Goal: Task Accomplishment & Management: Use online tool/utility

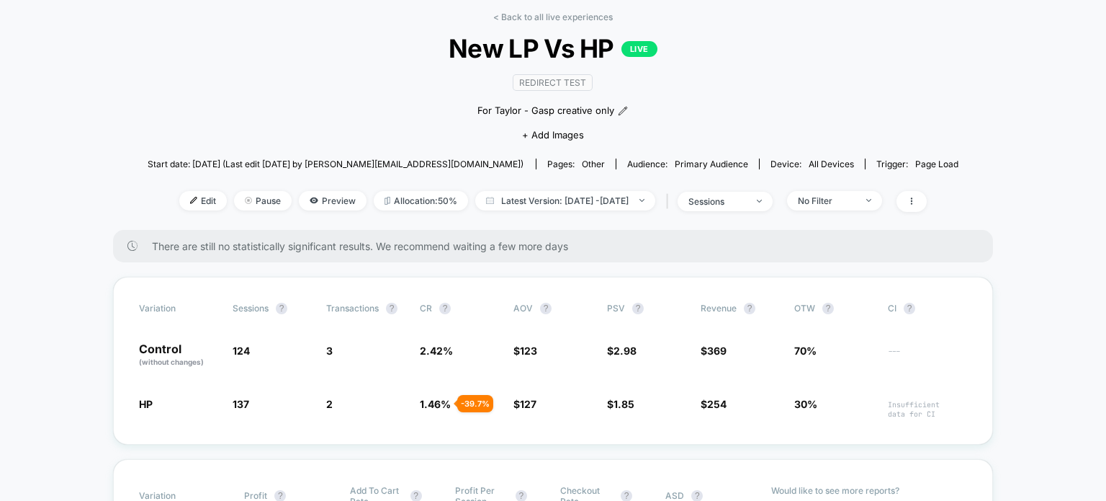
scroll to position [84, 0]
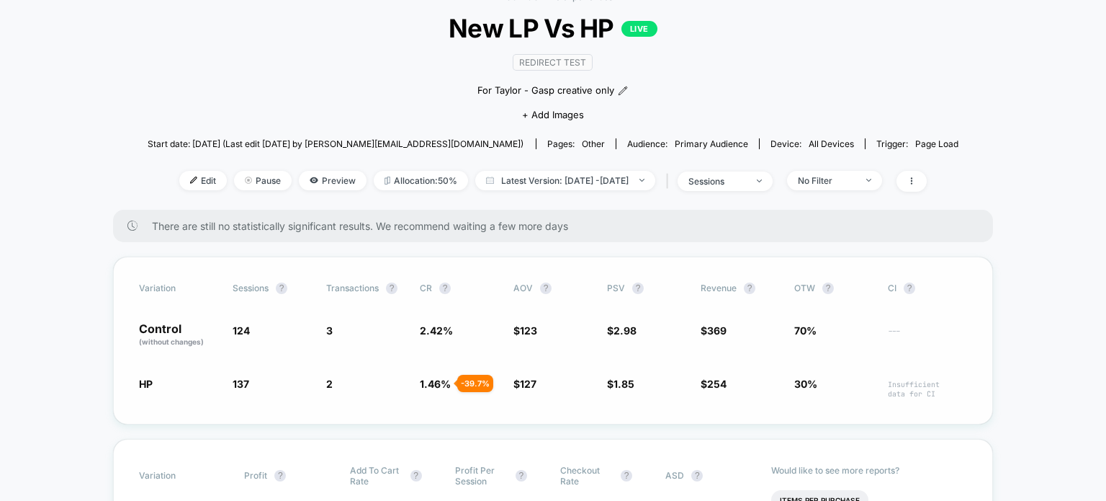
click at [130, 377] on div "Variation Sessions ? Transactions ? CR ? AOV ? PSV ? Revenue ? OTW ? CI ? Contr…" at bounding box center [553, 340] width 880 height 168
click at [493, 35] on span "New LP Vs HP LIVE" at bounding box center [553, 28] width 730 height 30
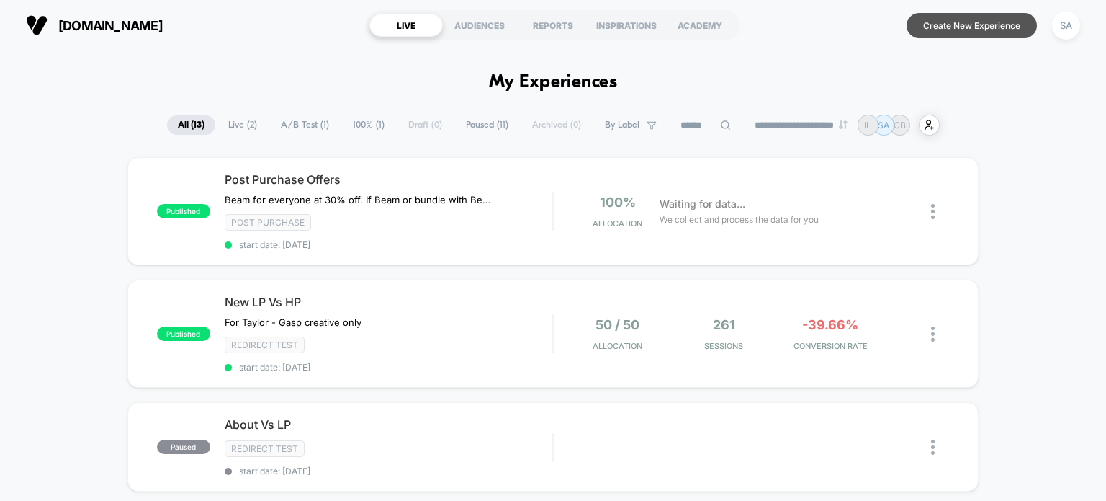
click at [931, 29] on button "Create New Experience" at bounding box center [972, 25] width 130 height 25
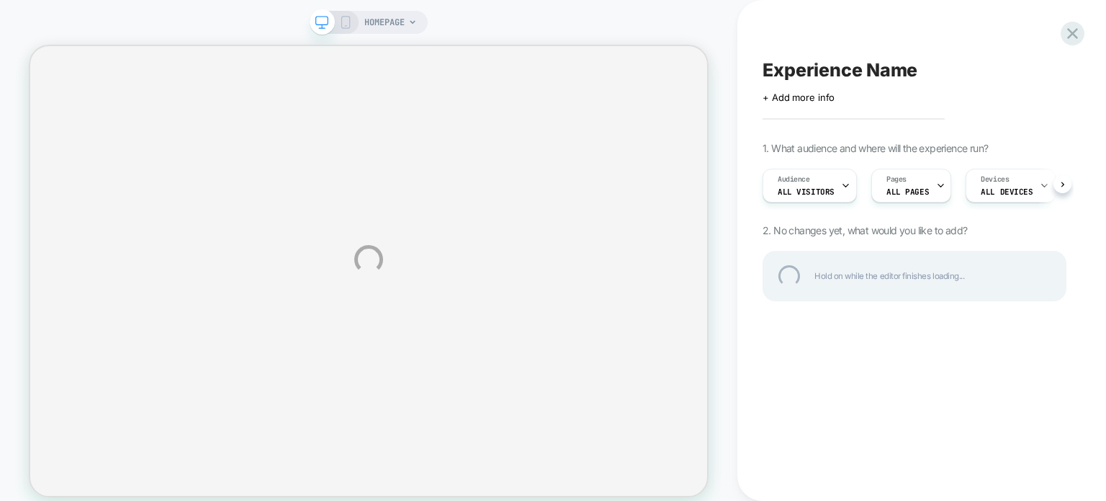
click at [800, 120] on div "HOMEPAGE Experience Name Click to edit experience details + Add more info 1. Wh…" at bounding box center [553, 259] width 1106 height 519
click at [1065, 27] on div at bounding box center [1073, 34] width 30 height 30
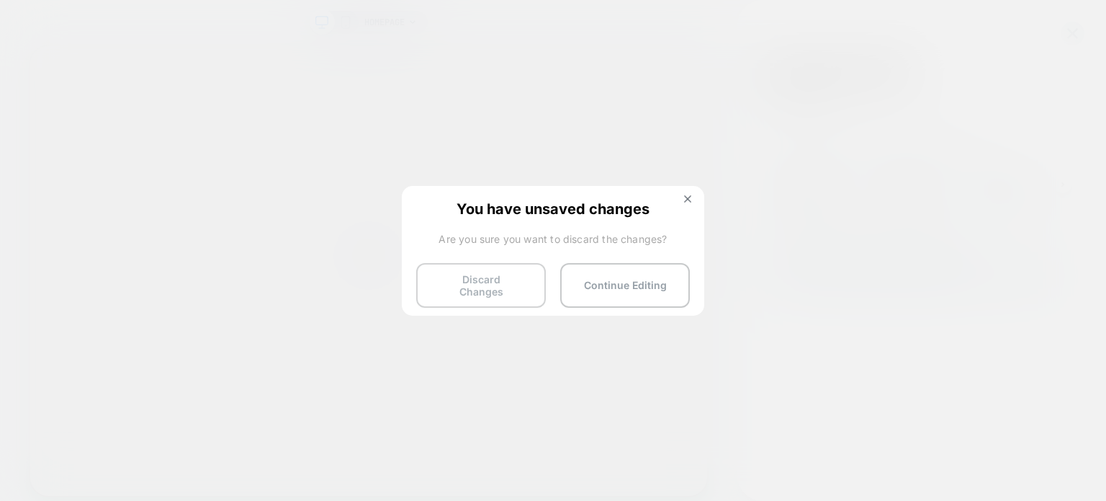
click at [480, 284] on button "Discard Changes" at bounding box center [481, 285] width 130 height 45
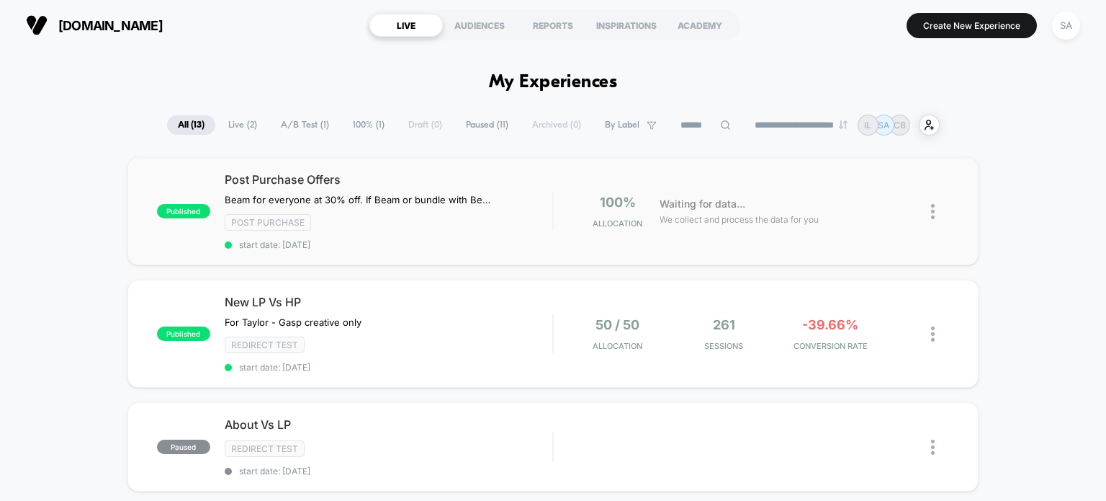
click at [654, 192] on div "published Post Purchase Offers Beam for everyone at 30% off. If Beam or bundle …" at bounding box center [553, 211] width 852 height 108
click at [821, 331] on div "-39.66% CONVERSION RATE" at bounding box center [830, 334] width 99 height 34
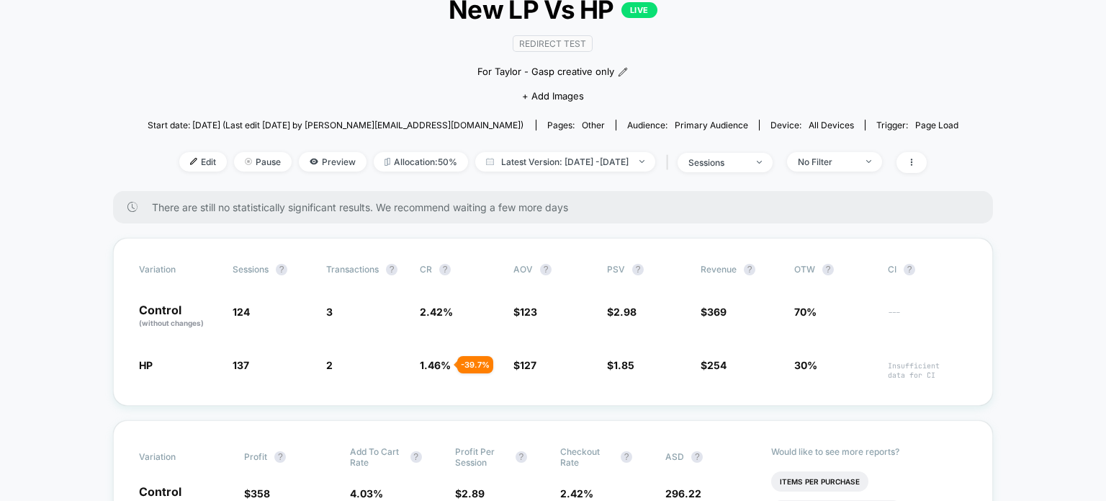
scroll to position [103, 0]
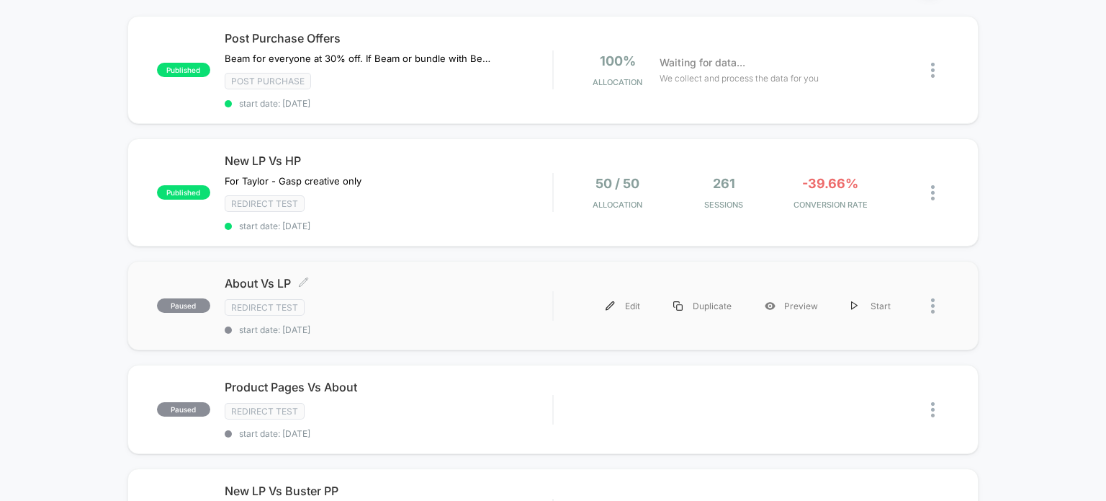
scroll to position [154, 0]
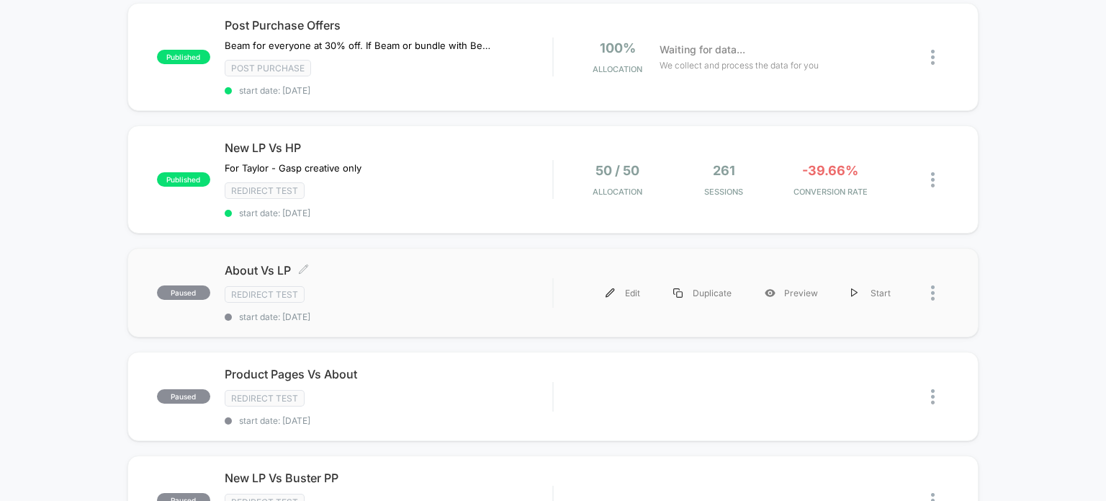
click at [352, 279] on div "About Vs LP Click to edit experience details Click to edit experience details R…" at bounding box center [389, 292] width 328 height 59
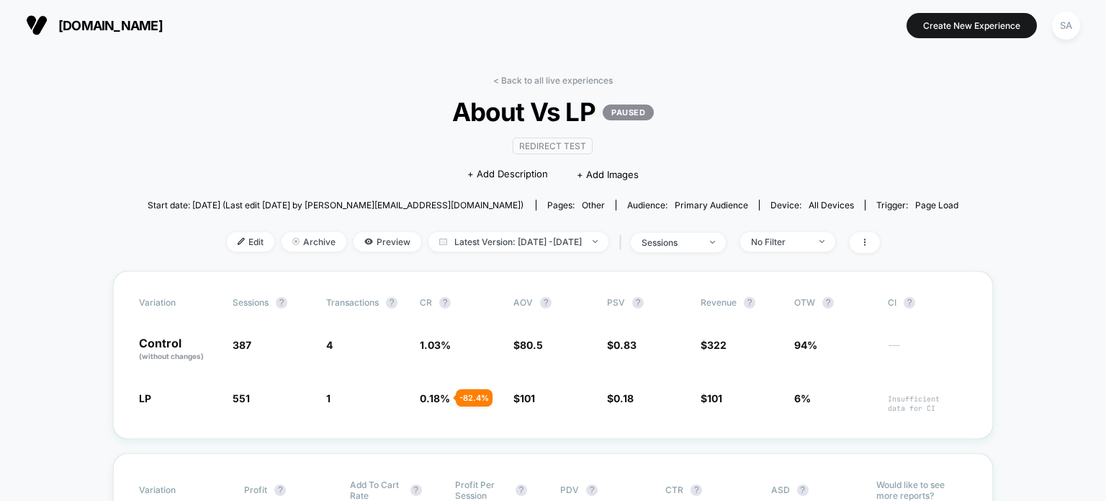
click at [35, 22] on img at bounding box center [37, 25] width 22 height 22
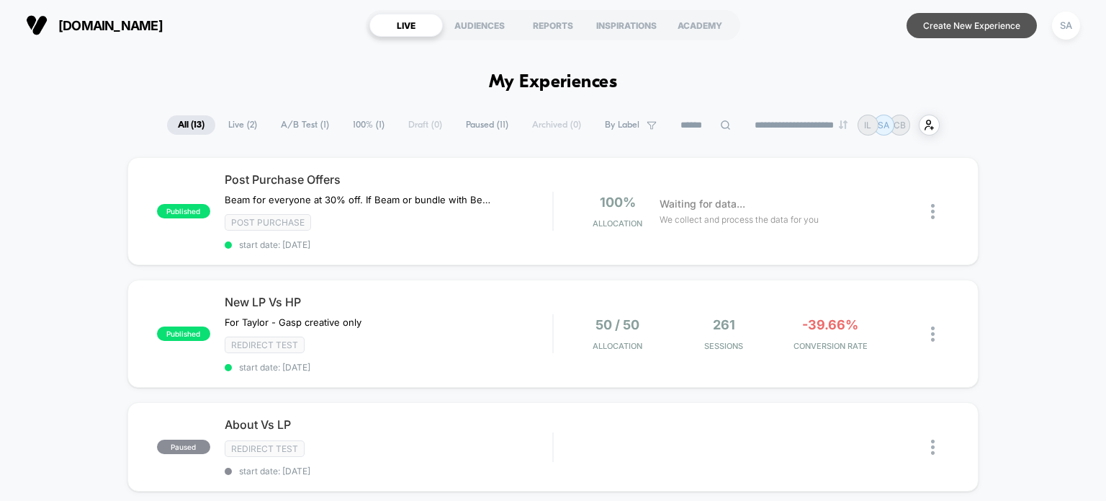
click at [970, 25] on button "Create New Experience" at bounding box center [972, 25] width 130 height 25
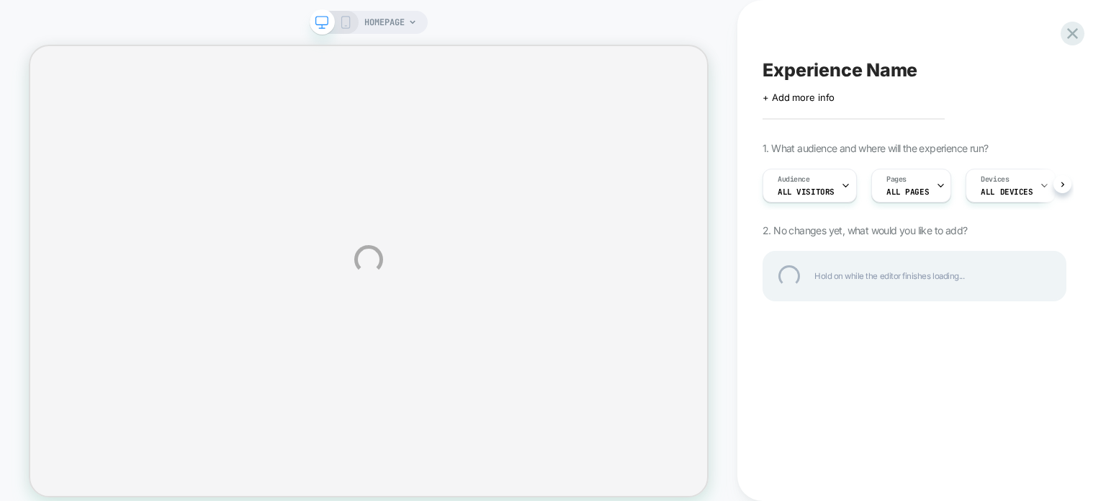
click at [339, 32] on div "HOMEPAGE Experience Name Click to edit experience details + Add more info 1. Wh…" at bounding box center [553, 259] width 1106 height 519
click at [343, 25] on div "HOMEPAGE Experience Name Click to edit experience details + Add more info 1. Wh…" at bounding box center [553, 259] width 1106 height 519
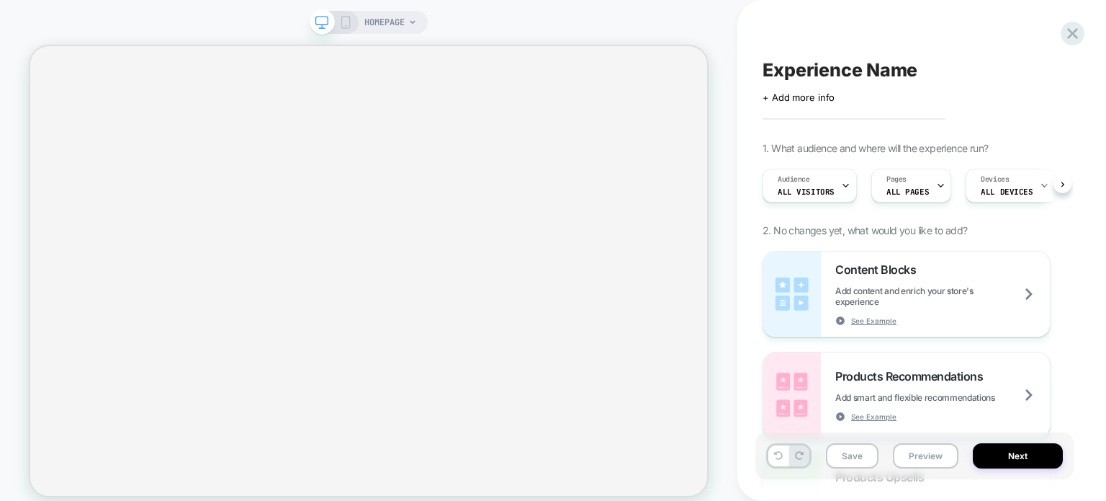
click at [343, 17] on rect at bounding box center [346, 23] width 8 height 12
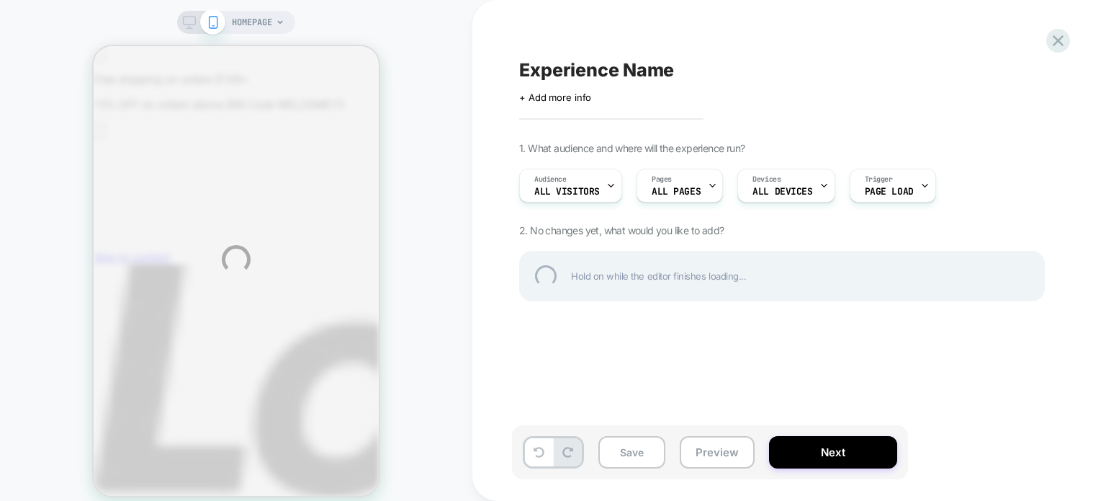
click at [259, 23] on div "HOMEPAGE Experience Name Click to edit experience details + Add more info 1. Wh…" at bounding box center [553, 259] width 1106 height 519
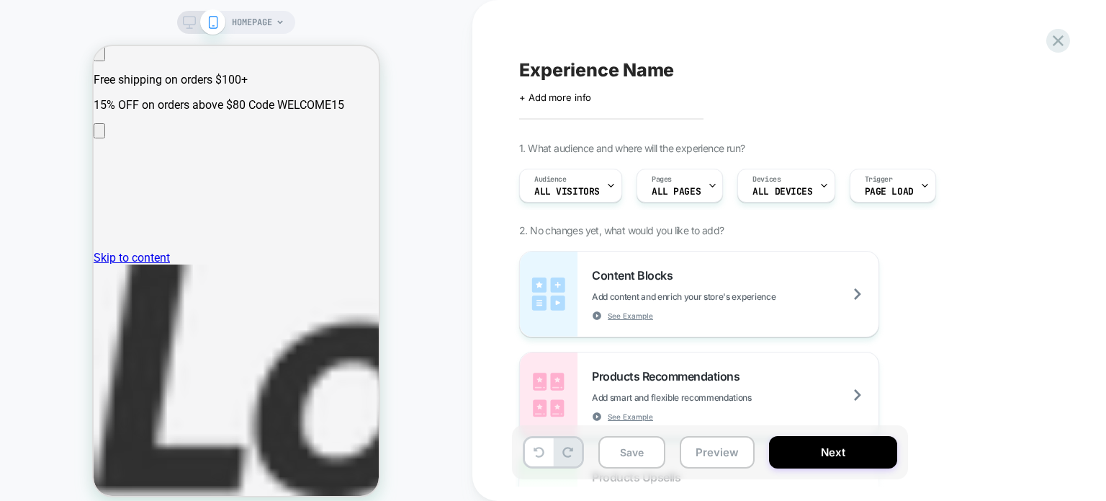
click at [270, 22] on span "HOMEPAGE" at bounding box center [252, 22] width 40 height 23
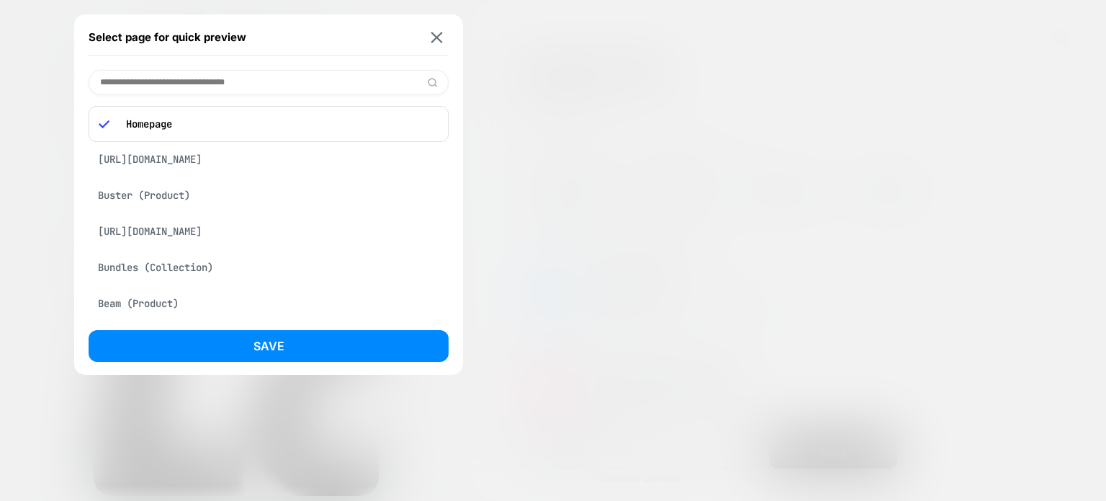
click at [187, 155] on div "https://lorenworld.com/pages/about" at bounding box center [269, 159] width 360 height 27
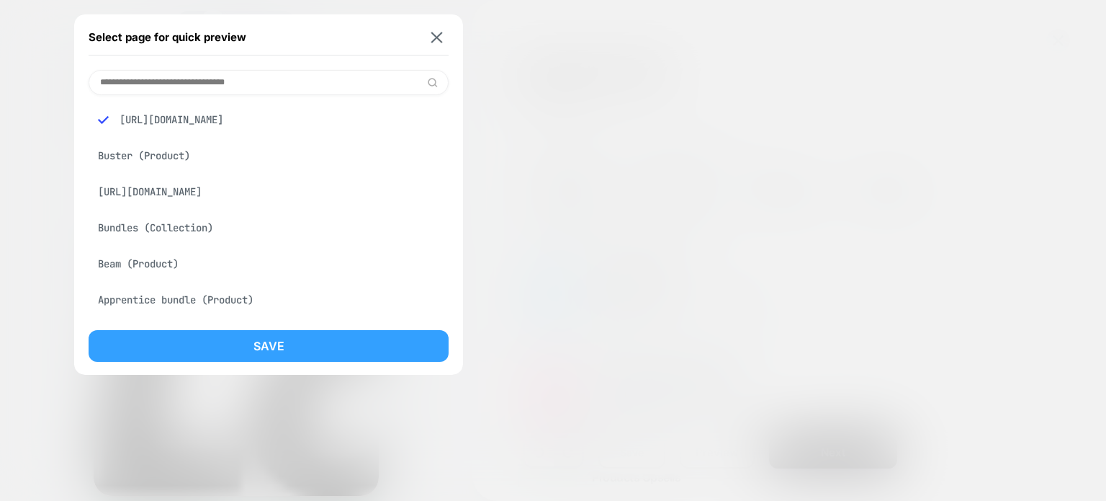
click at [278, 352] on button "Save" at bounding box center [269, 346] width 360 height 32
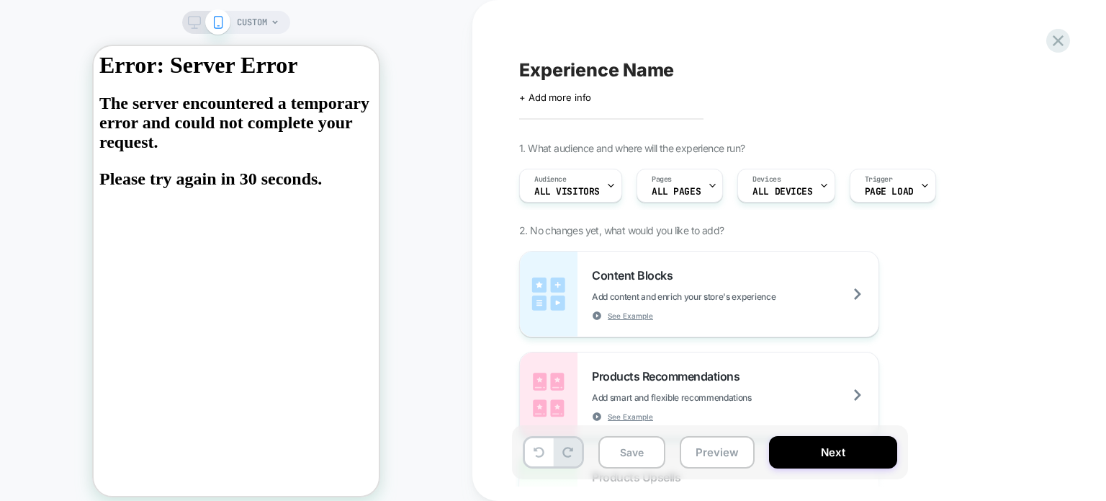
click at [569, 76] on span "Experience Name" at bounding box center [596, 70] width 155 height 22
type textarea "**********"
click at [588, 111] on div "**********" at bounding box center [782, 250] width 540 height 472
click at [564, 115] on div "**********" at bounding box center [782, 250] width 540 height 472
click at [552, 97] on span "+ Add more info" at bounding box center [555, 97] width 72 height 12
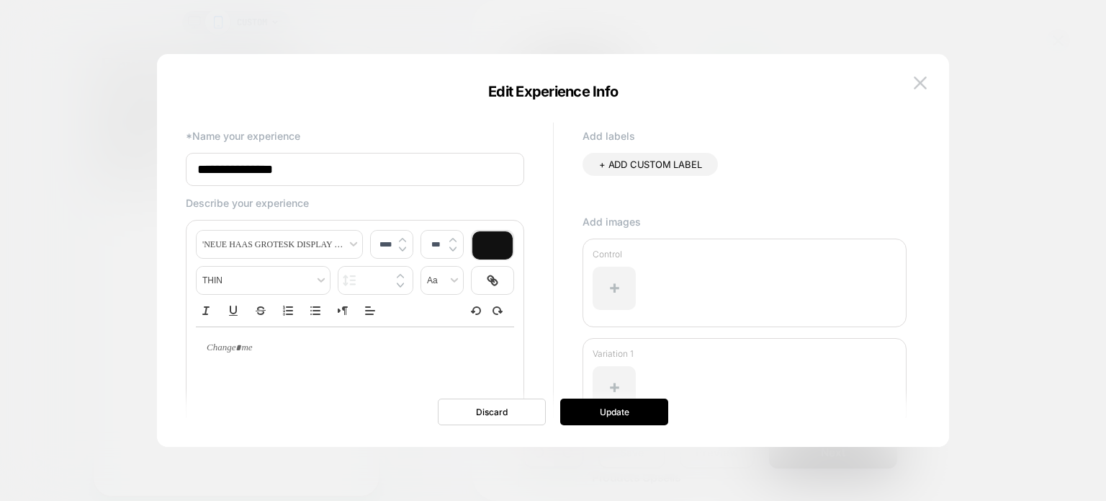
type input "**********"
type button "ordered"
type button "bullet"
type button "rtl"
type input "****"
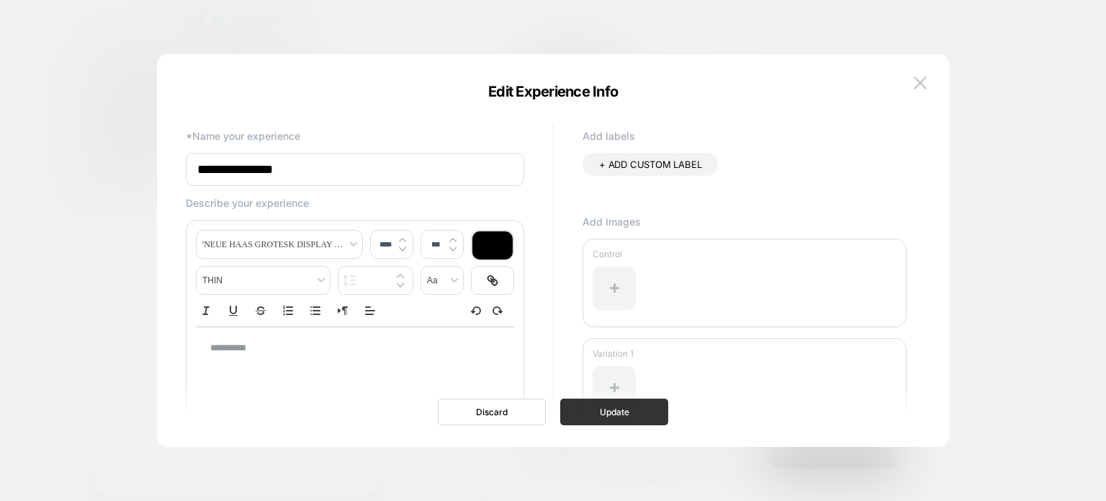
click at [597, 412] on button "Update" at bounding box center [614, 411] width 108 height 27
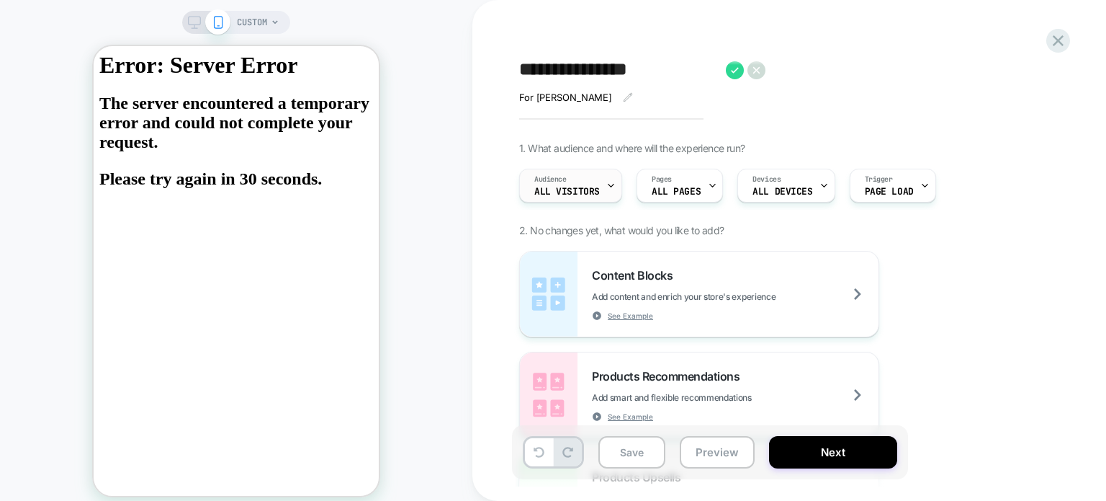
click at [559, 187] on span "All Visitors" at bounding box center [567, 192] width 66 height 10
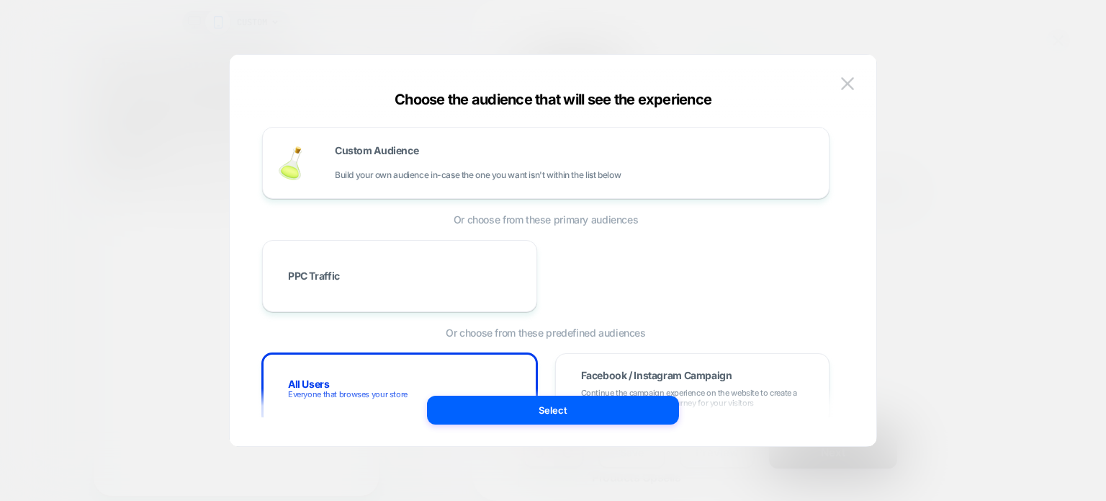
click at [364, 166] on div "Custom Audience Build your own audience in-case the one you want isn't within t…" at bounding box center [575, 163] width 480 height 35
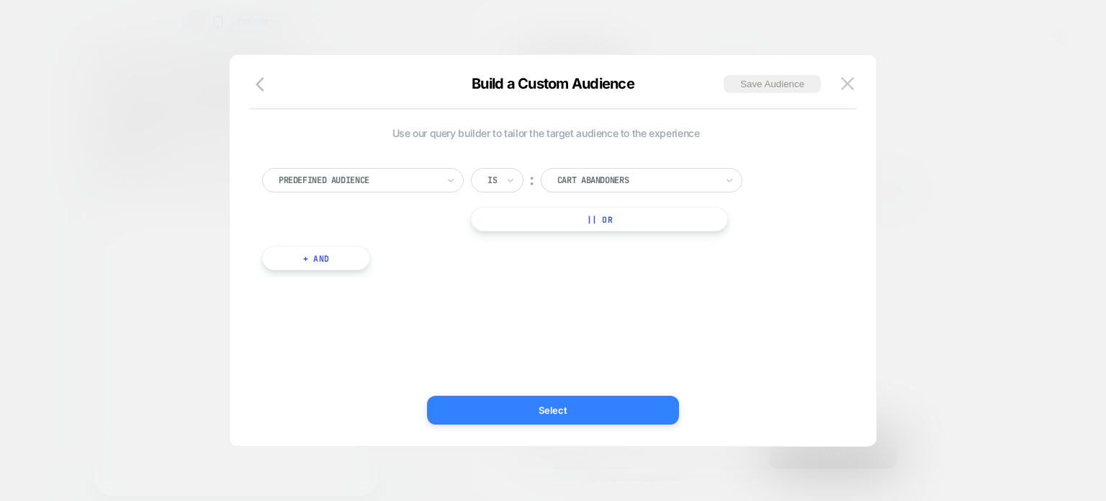
click at [527, 416] on button "Select" at bounding box center [553, 409] width 252 height 29
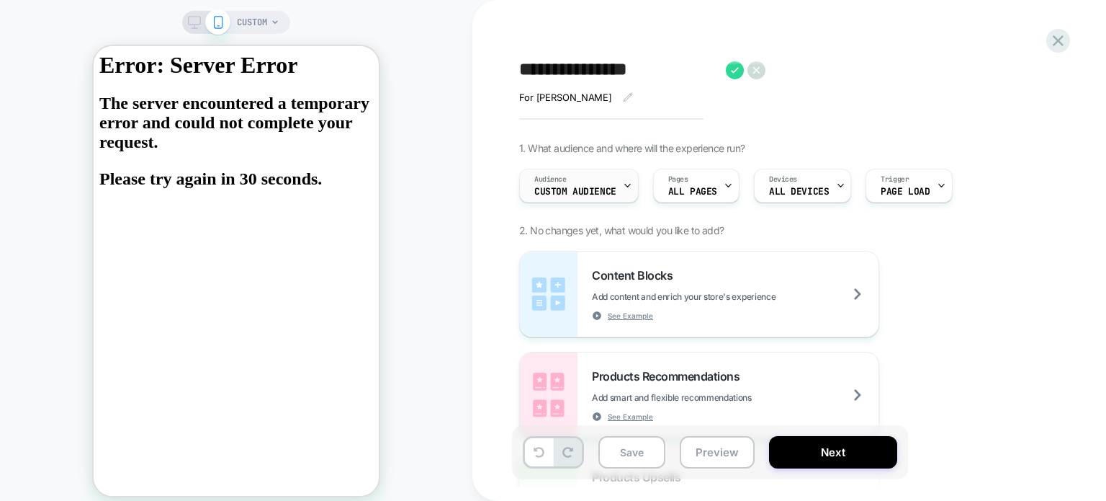
click at [559, 197] on div "Audience Custom Audience" at bounding box center [575, 185] width 111 height 32
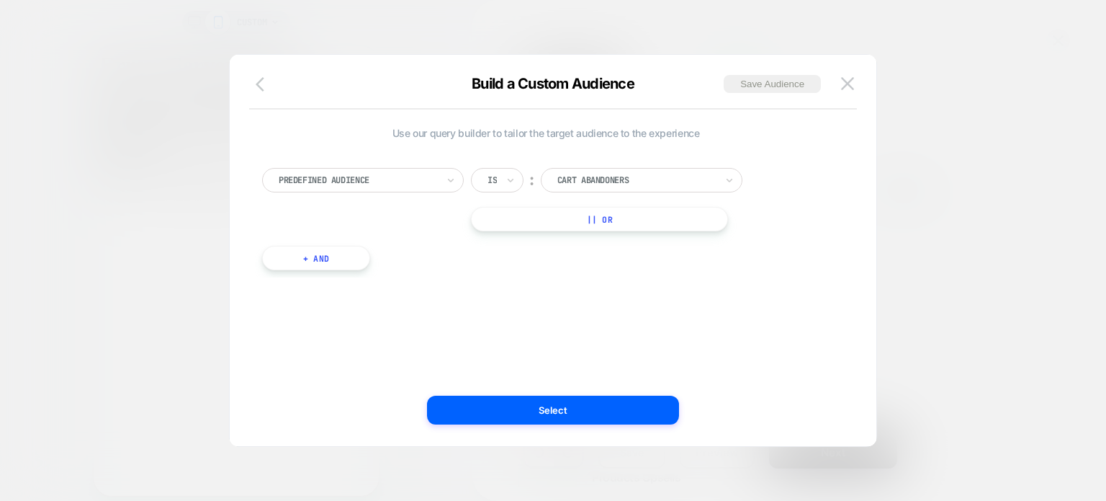
click at [264, 93] on button "button" at bounding box center [264, 85] width 26 height 21
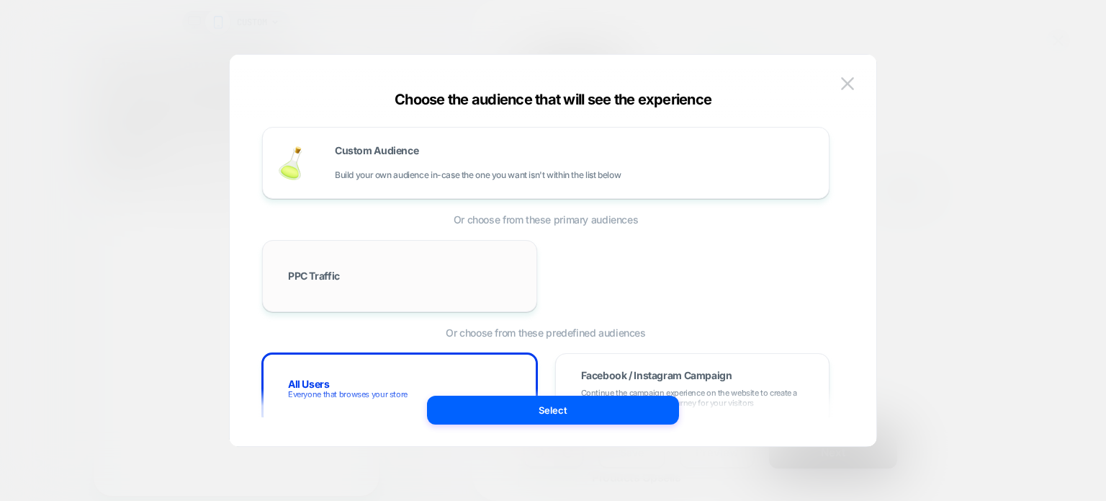
drag, startPoint x: 365, startPoint y: 152, endPoint x: 427, endPoint y: 282, distance: 144.3
click at [427, 282] on div "PPC Traffic" at bounding box center [399, 276] width 245 height 42
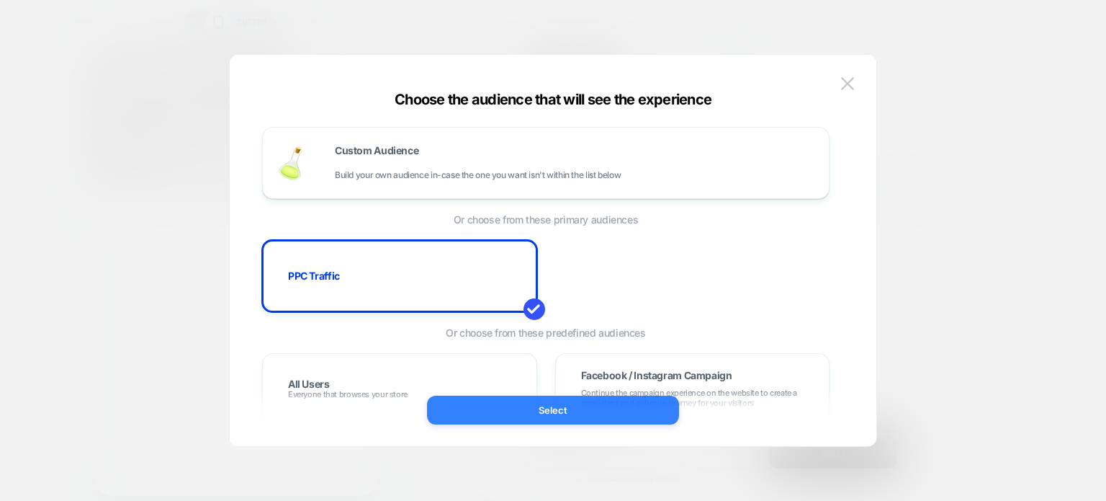
click at [522, 411] on button "Select" at bounding box center [553, 409] width 252 height 29
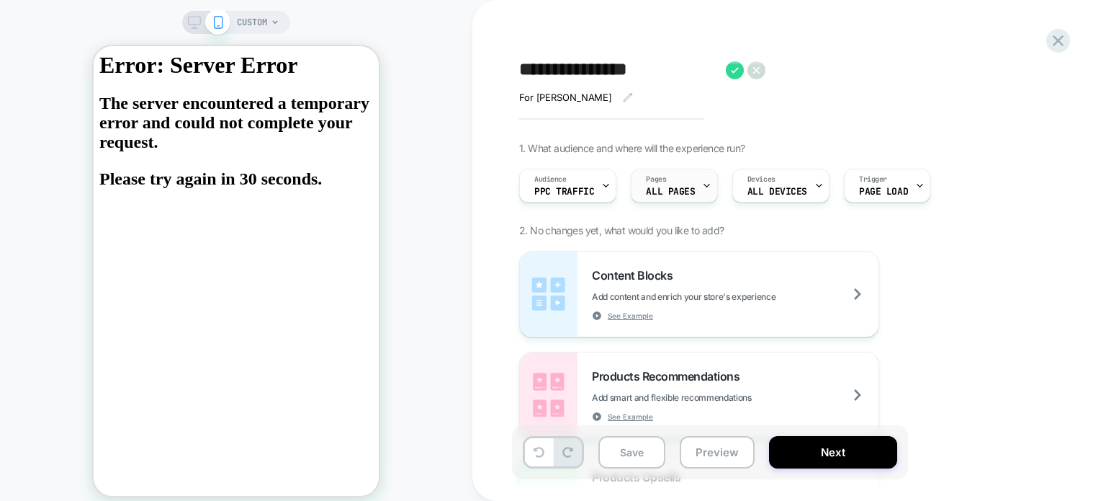
click at [657, 180] on span "Pages" at bounding box center [656, 179] width 20 height 10
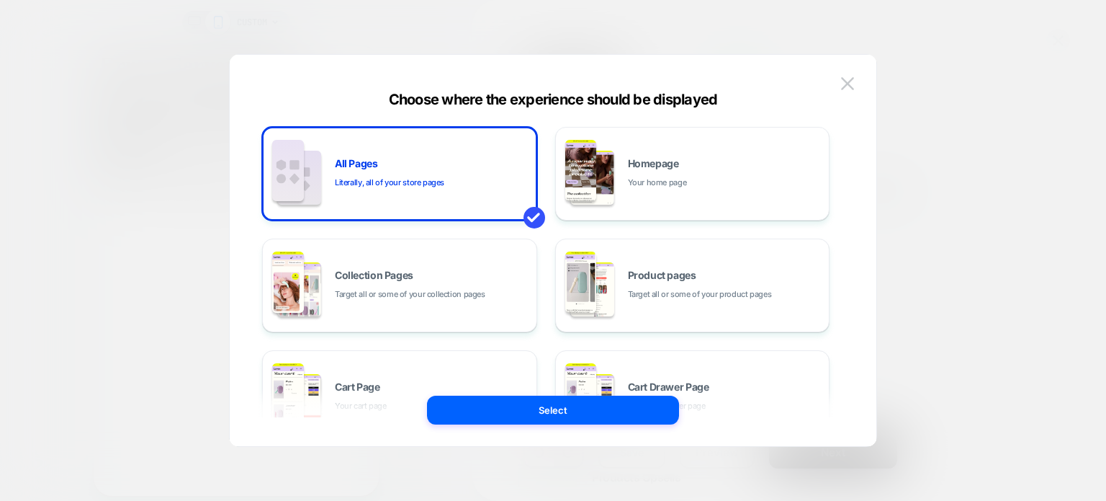
scroll to position [292, 0]
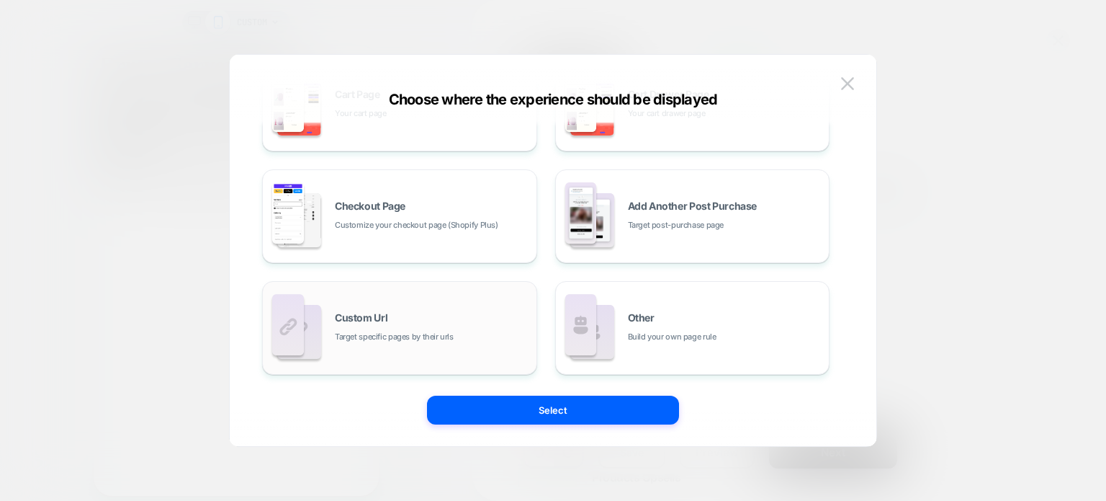
click at [417, 319] on div "Custom Url Target specific pages by their urls" at bounding box center [432, 328] width 194 height 31
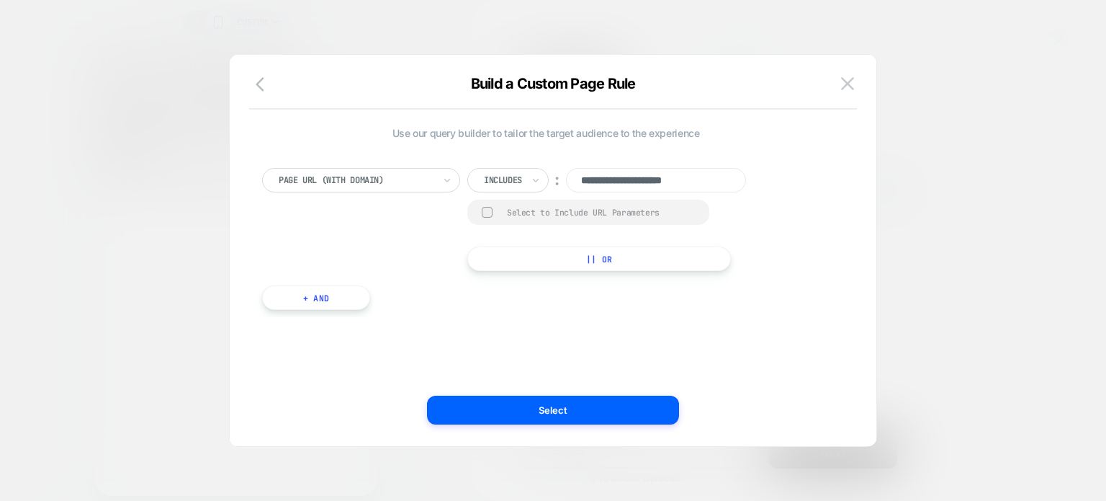
click at [598, 182] on input "**********" at bounding box center [656, 180] width 180 height 24
paste input
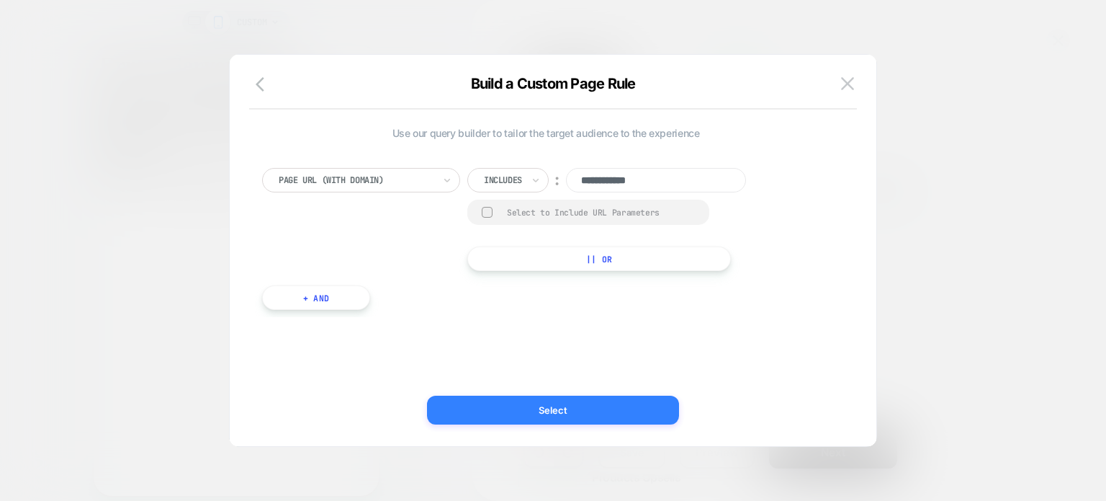
type input "**********"
click at [550, 420] on button "Select" at bounding box center [553, 409] width 252 height 29
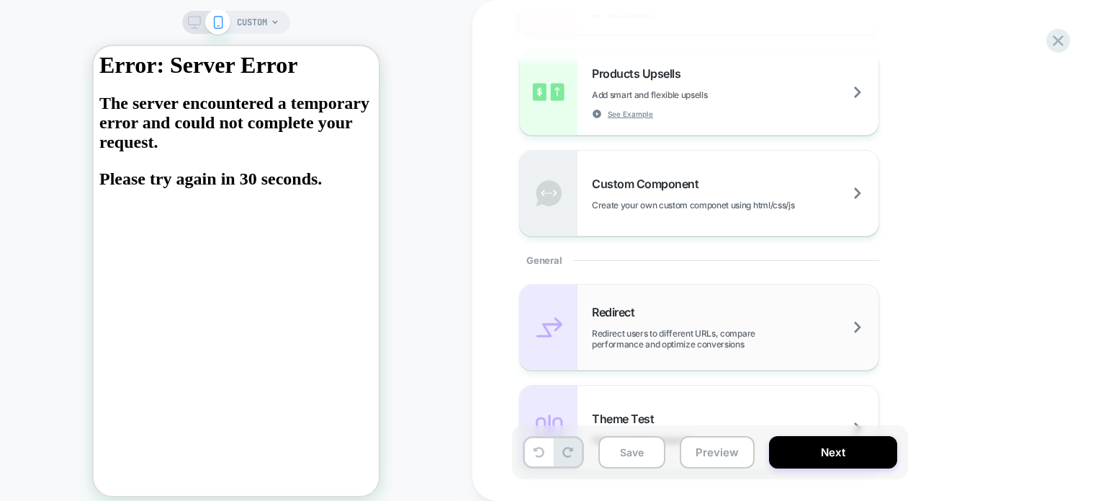
scroll to position [403, 0]
click at [643, 331] on span "Redirect users to different URLs, compare performance and optimize conversions" at bounding box center [735, 339] width 287 height 22
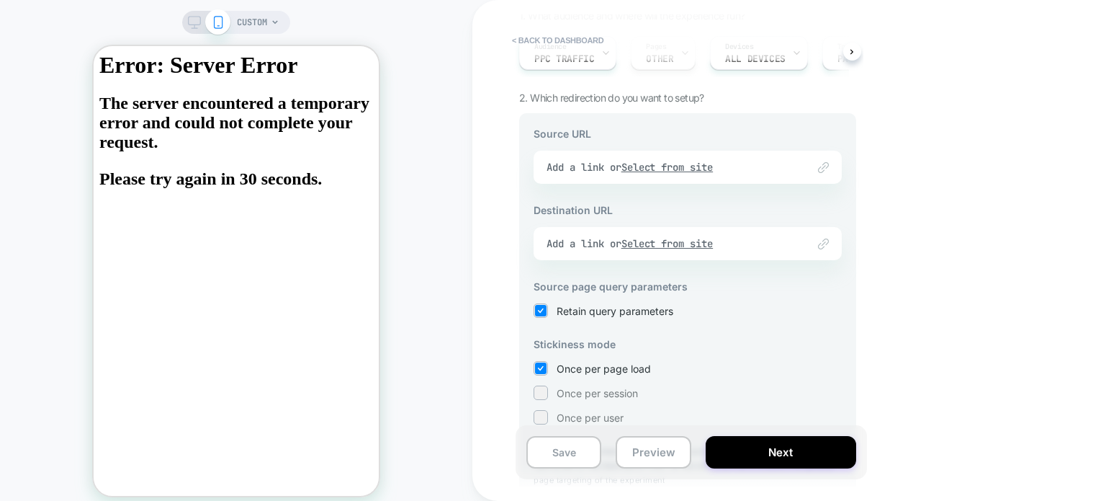
scroll to position [135, 0]
click at [643, 167] on div "Link to Add a link or Select from site" at bounding box center [688, 164] width 308 height 33
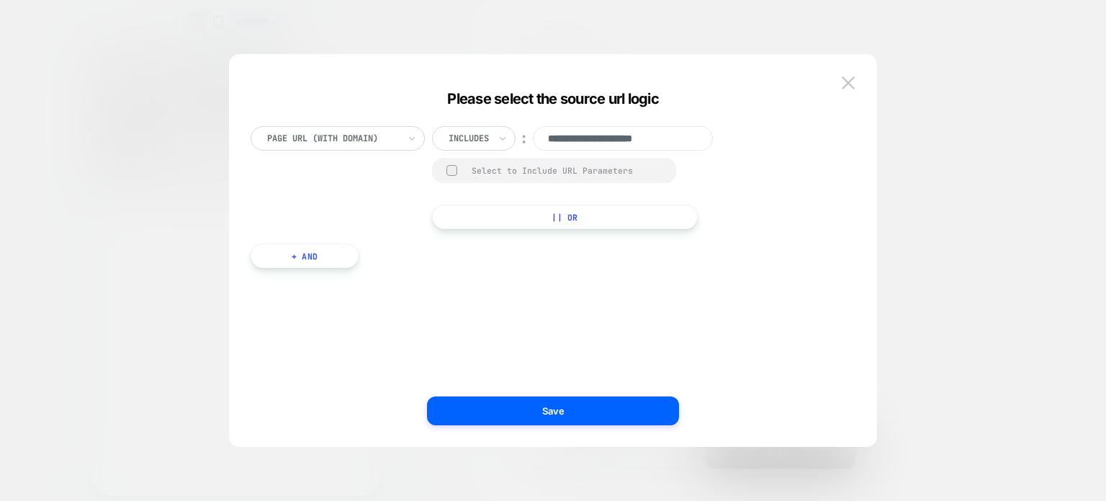
paste input
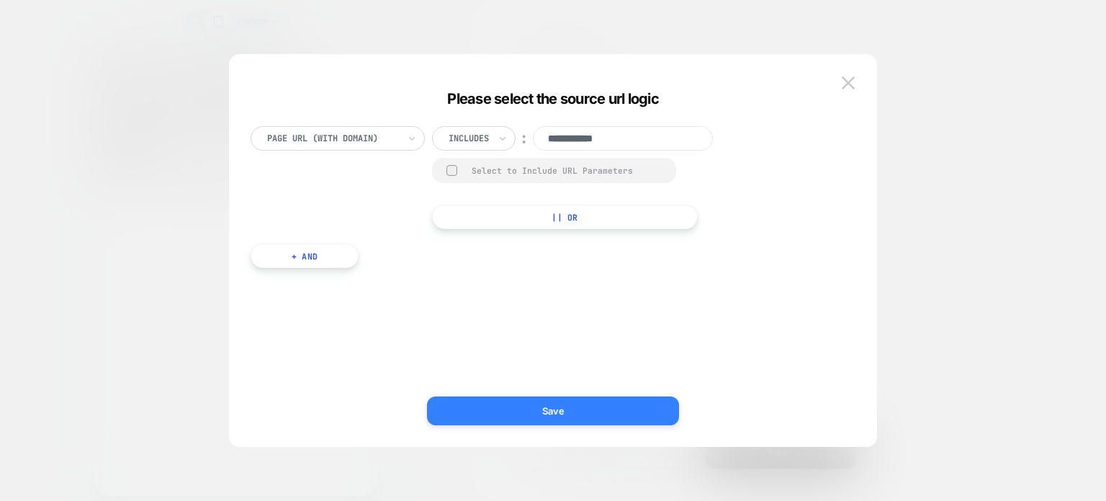
type input "**********"
click at [537, 412] on button "Save" at bounding box center [553, 410] width 252 height 29
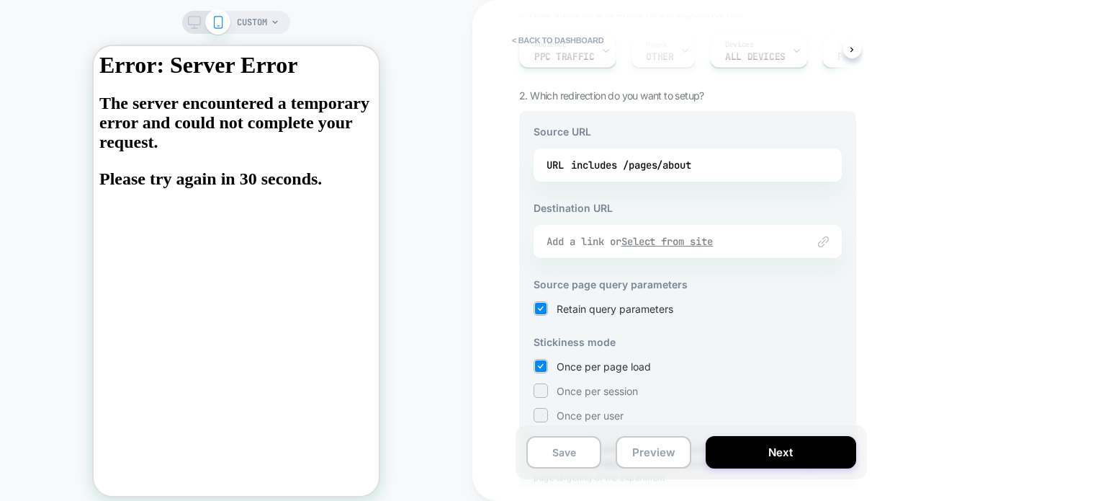
click at [644, 246] on u "Select from site" at bounding box center [668, 241] width 92 height 13
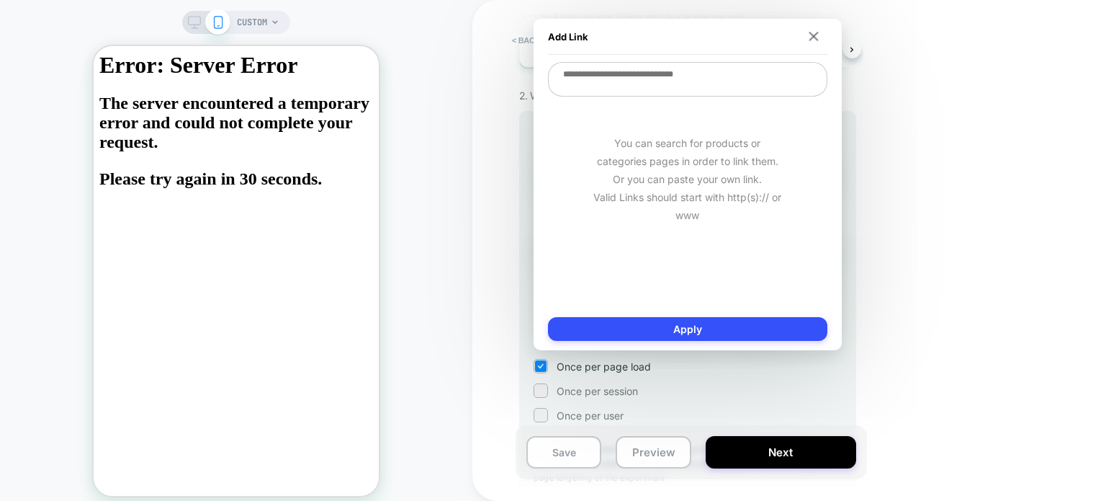
click at [616, 85] on textarea at bounding box center [687, 79] width 279 height 35
paste textarea "**********"
type textarea "*"
type textarea "**********"
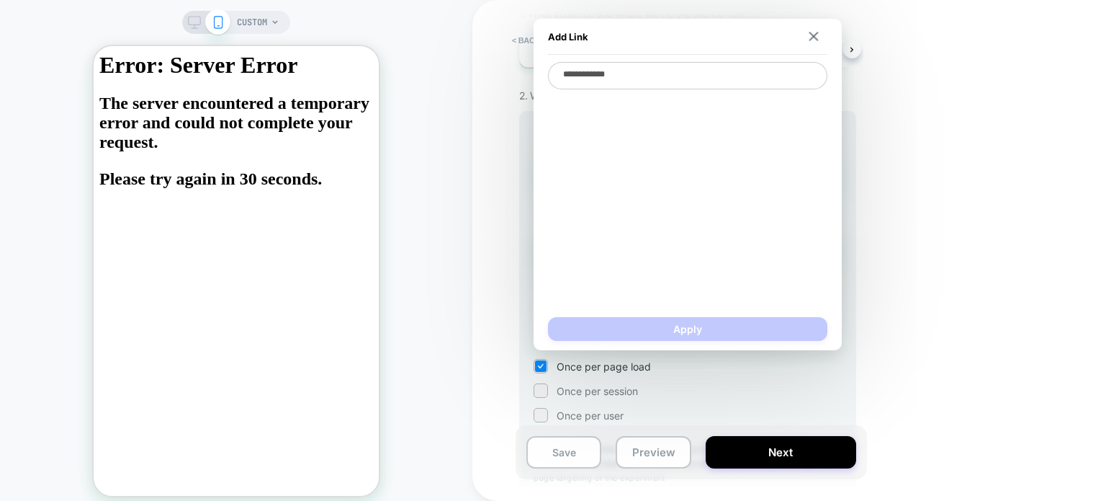
type textarea "*"
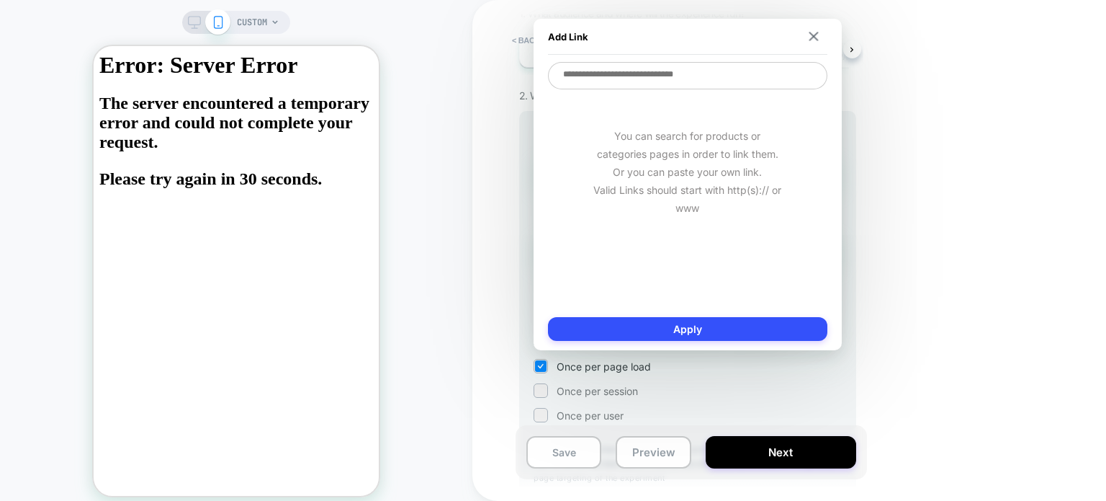
paste textarea "**********"
type textarea "**********"
type textarea "*"
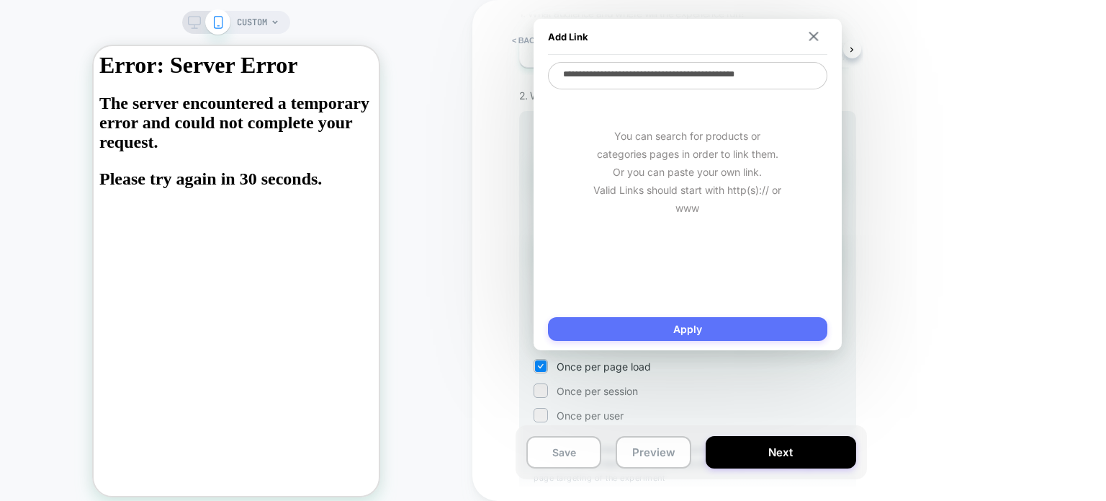
type textarea "**********"
click at [654, 326] on button "Apply" at bounding box center [687, 329] width 279 height 24
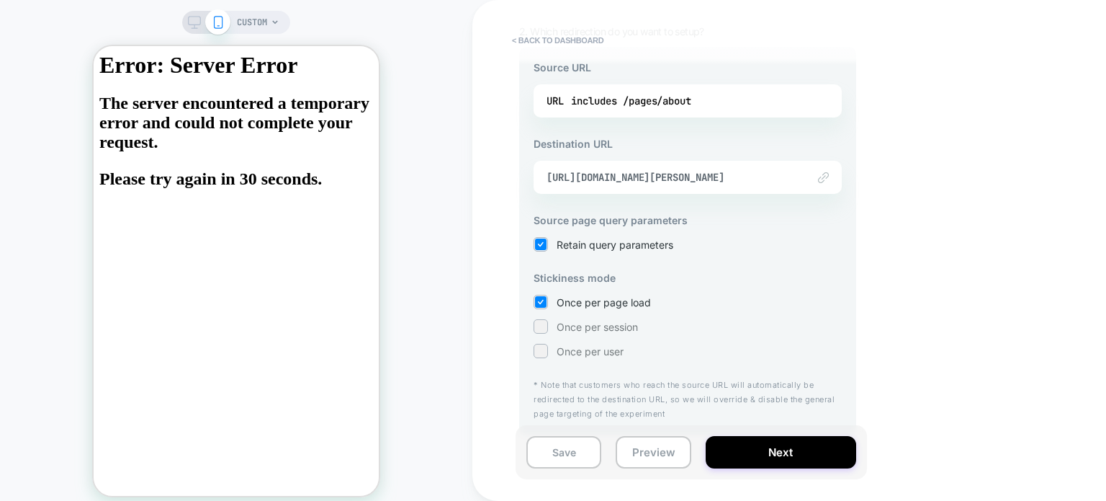
scroll to position [205, 0]
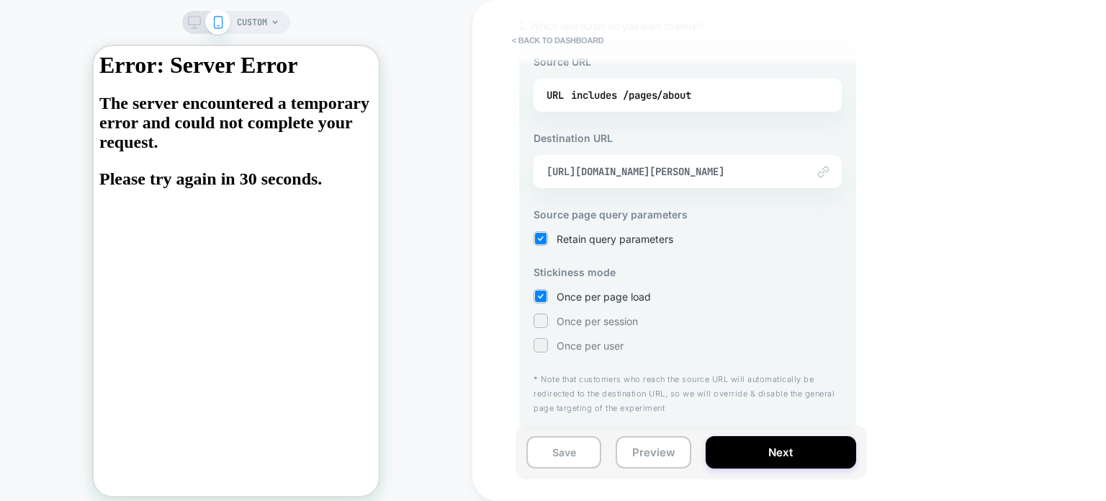
click at [539, 323] on div at bounding box center [540, 320] width 11 height 11
click at [746, 436] on div "Save Preview Next" at bounding box center [692, 452] width 352 height 54
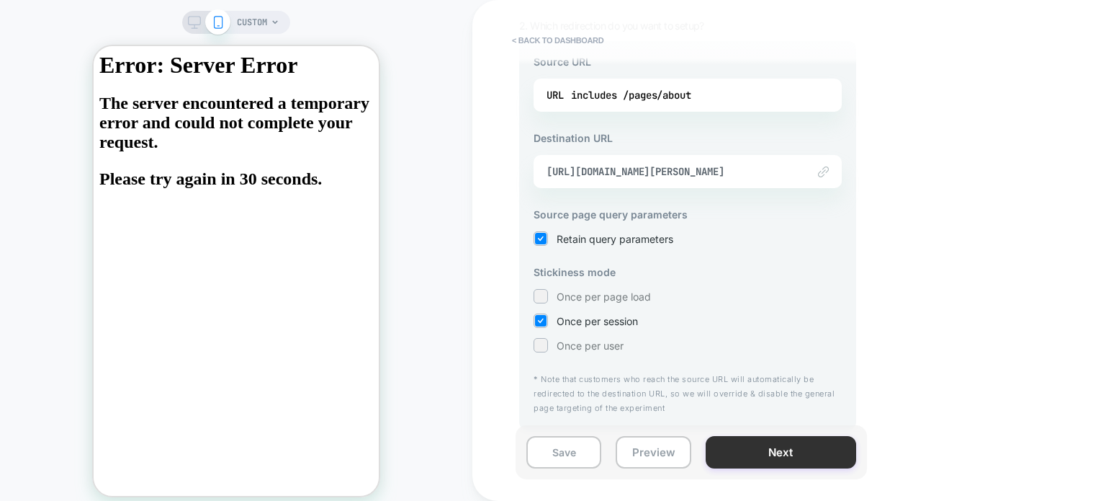
click at [764, 457] on button "Next" at bounding box center [781, 452] width 151 height 32
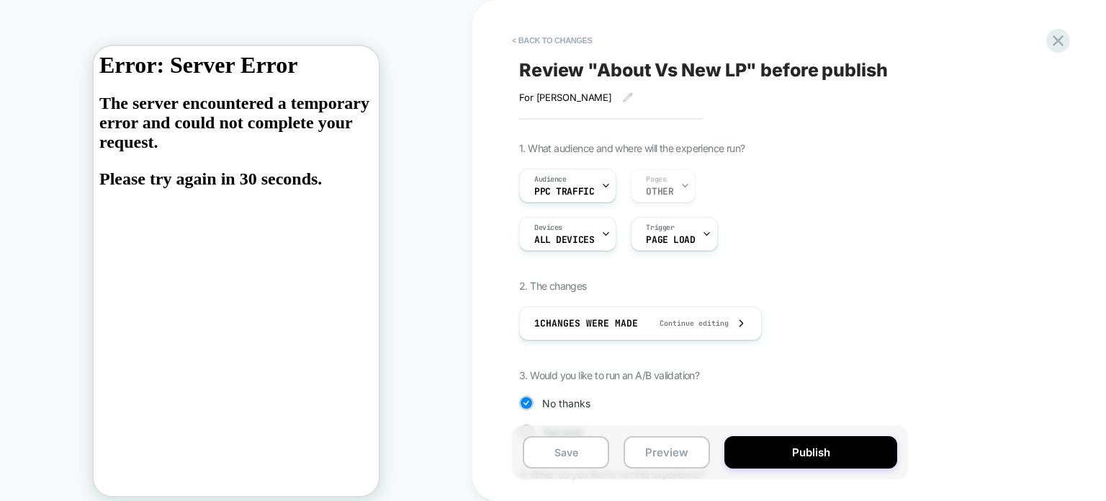
scroll to position [130, 0]
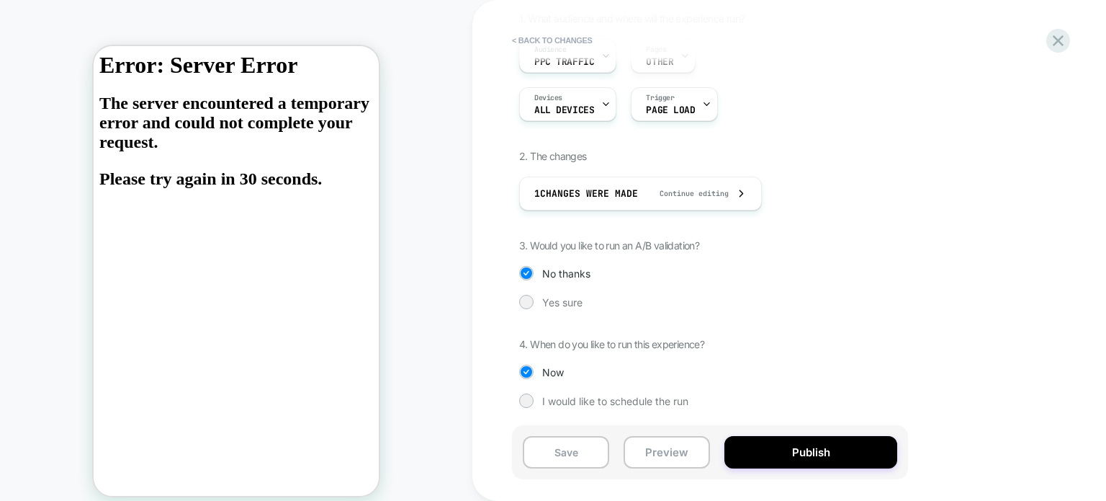
click at [542, 308] on div "1. What audience and where will the experience run? Audience PPC Traffic Pages …" at bounding box center [782, 220] width 526 height 417
click at [576, 303] on span "Yes sure" at bounding box center [562, 302] width 40 height 12
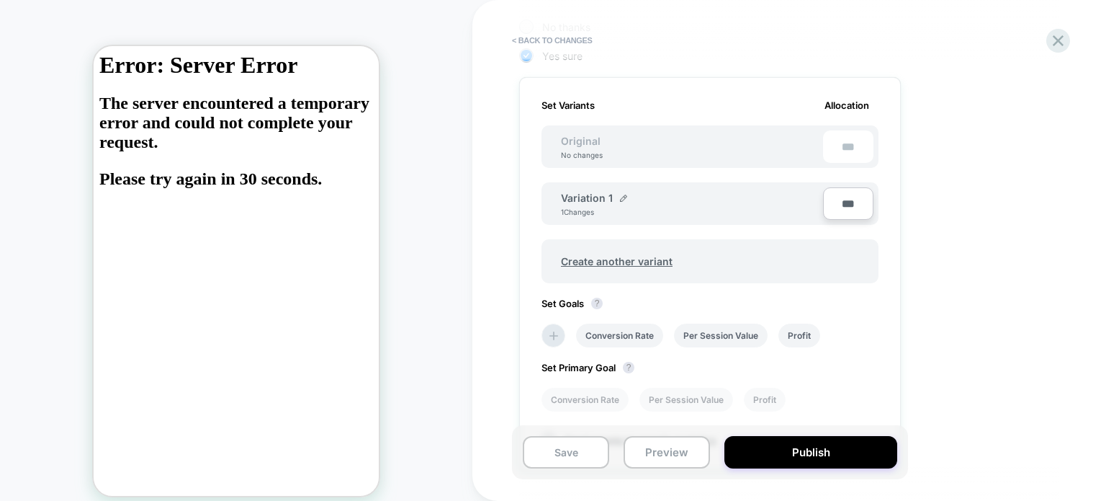
scroll to position [375, 0]
click at [625, 199] on div "Variation 1 1 Changes" at bounding box center [692, 204] width 262 height 24
click at [623, 198] on img at bounding box center [623, 198] width 7 height 7
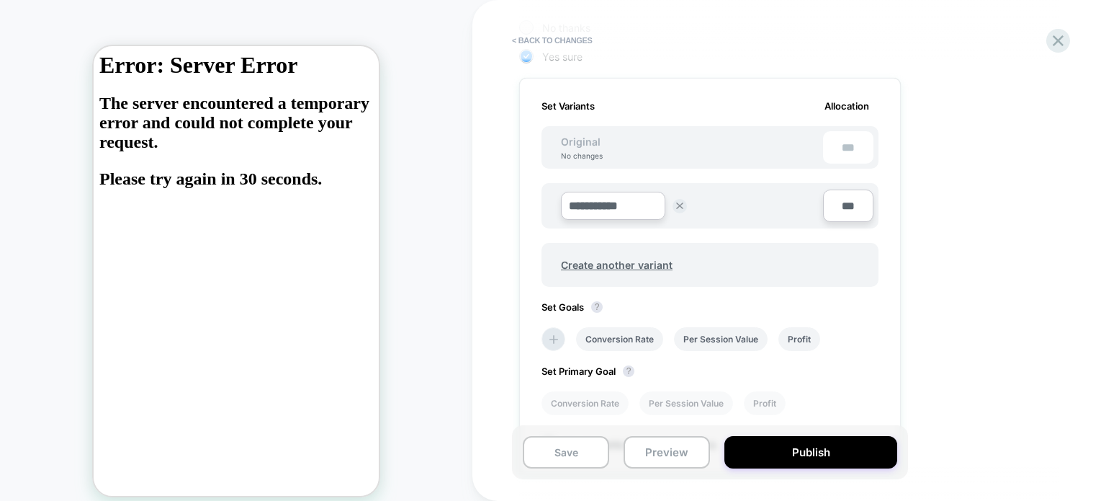
click at [623, 198] on input "**********" at bounding box center [613, 206] width 104 height 28
type input "**"
click at [725, 207] on strong "Save" at bounding box center [718, 206] width 20 height 12
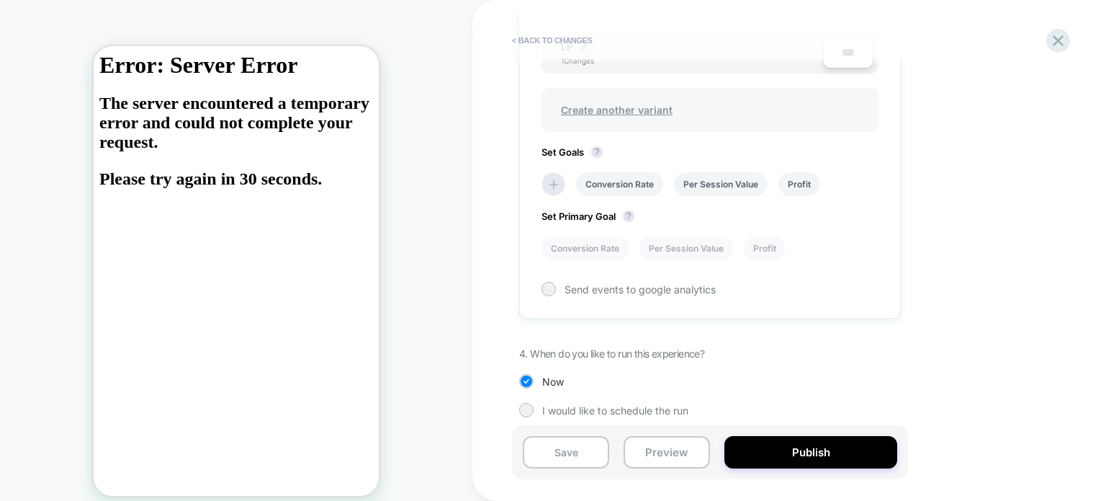
scroll to position [530, 0]
click at [547, 176] on icon at bounding box center [554, 181] width 14 height 14
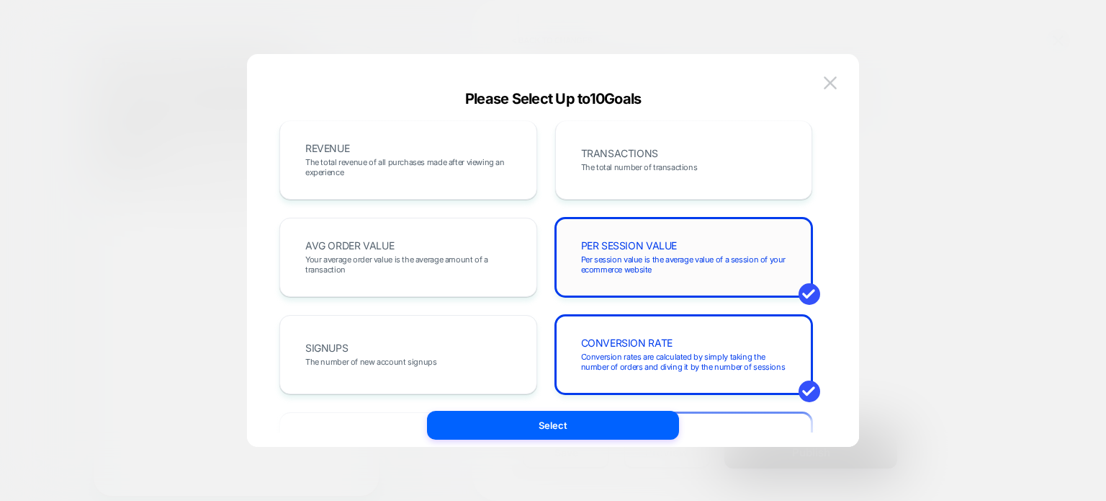
scroll to position [0, 0]
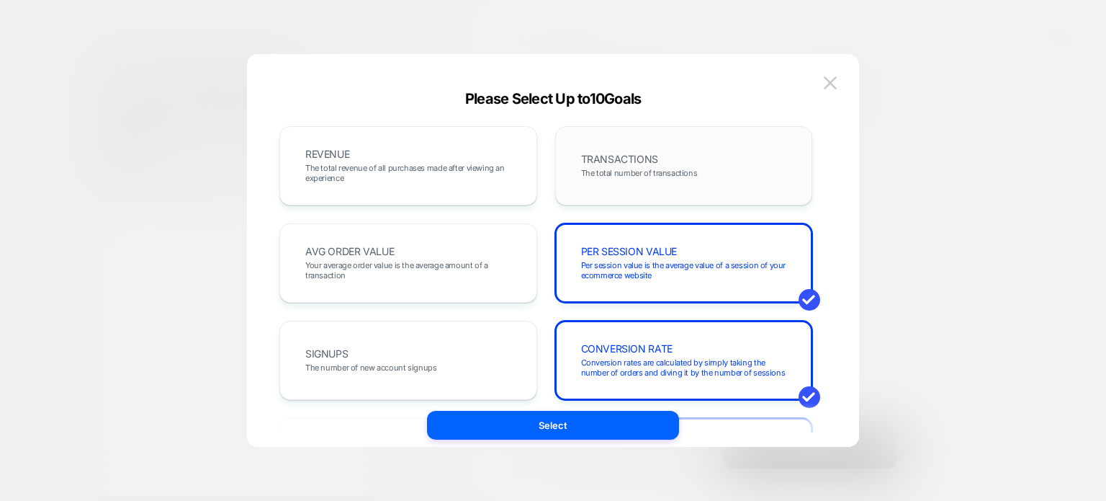
click at [599, 156] on span "TRANSACTIONS" at bounding box center [619, 159] width 77 height 10
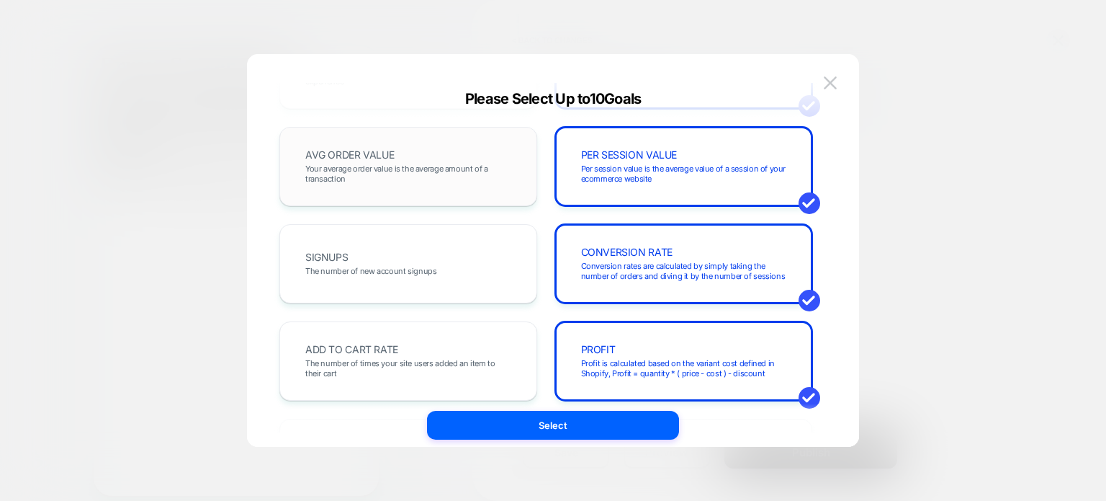
scroll to position [97, 0]
click at [412, 172] on span "Your average order value is the average amount of a transaction" at bounding box center [408, 173] width 206 height 20
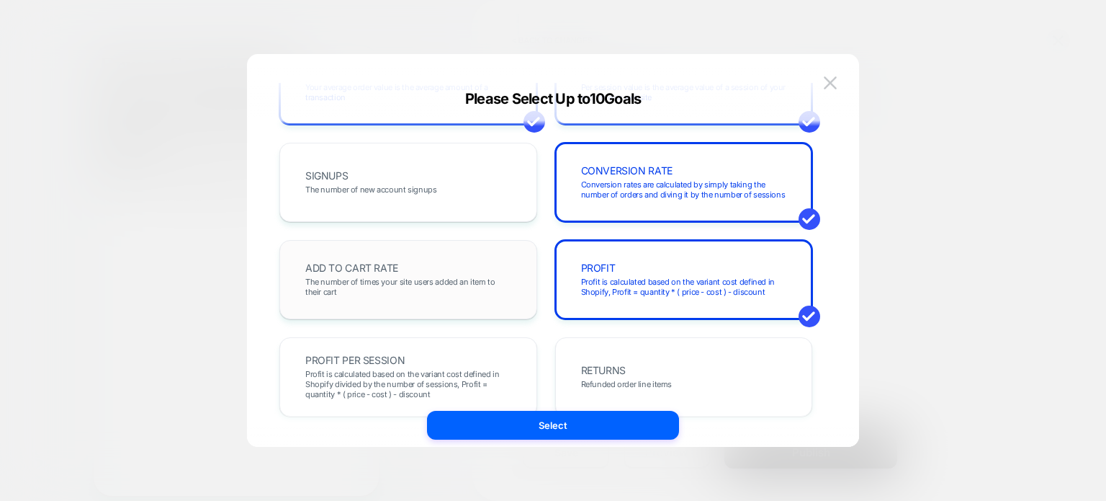
click at [368, 264] on span "ADD TO CART RATE" at bounding box center [351, 268] width 93 height 10
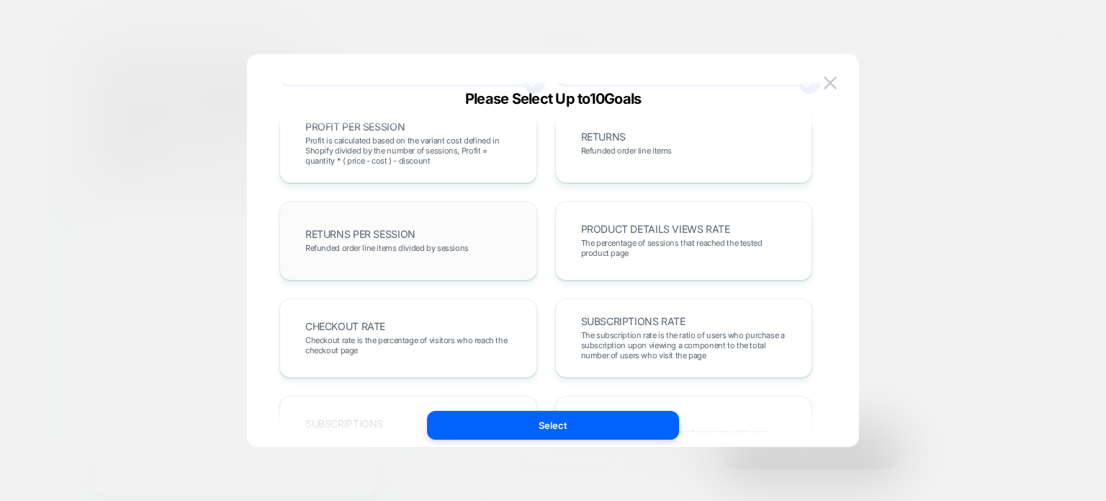
scroll to position [418, 0]
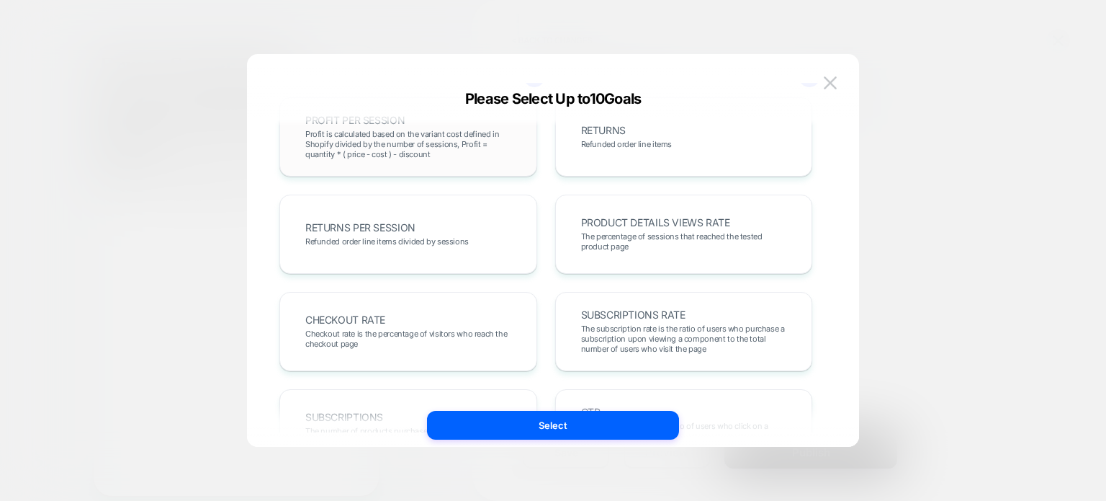
click at [376, 156] on span "Profit is calculated based on the variant cost defined in Shopify divided by th…" at bounding box center [408, 144] width 206 height 30
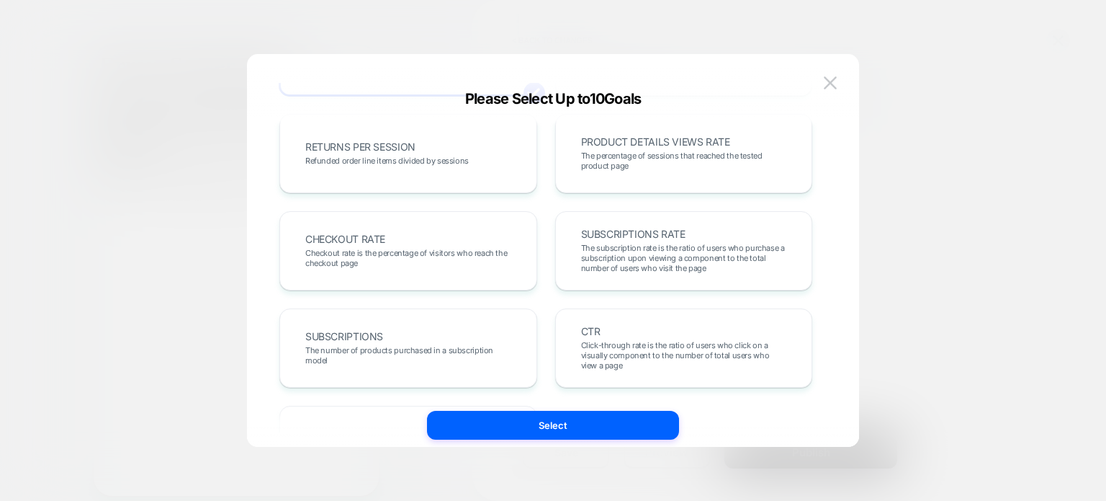
scroll to position [550, 0]
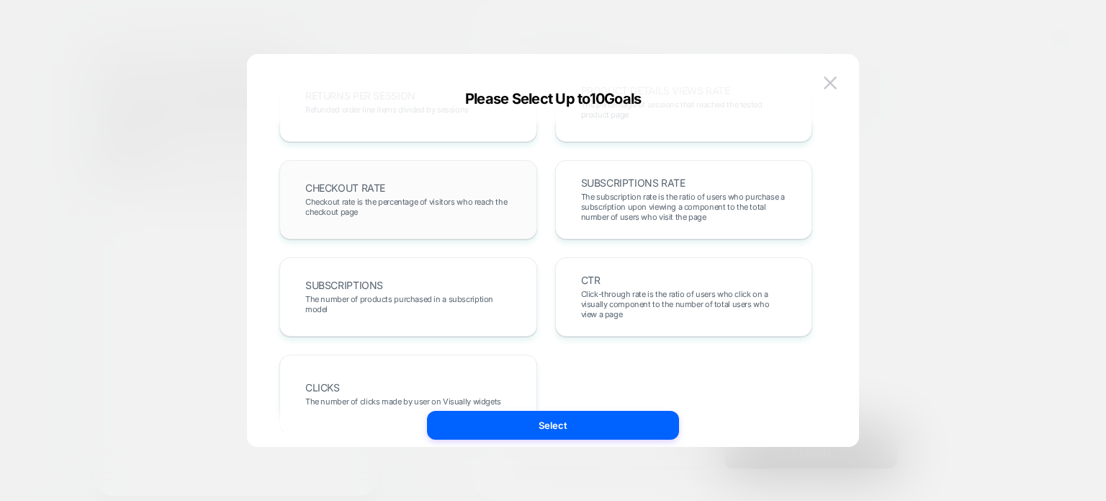
click at [483, 221] on div "CHECKOUT RATE Checkout rate is the percentage of visitors who reach the checkou…" at bounding box center [409, 199] width 228 height 49
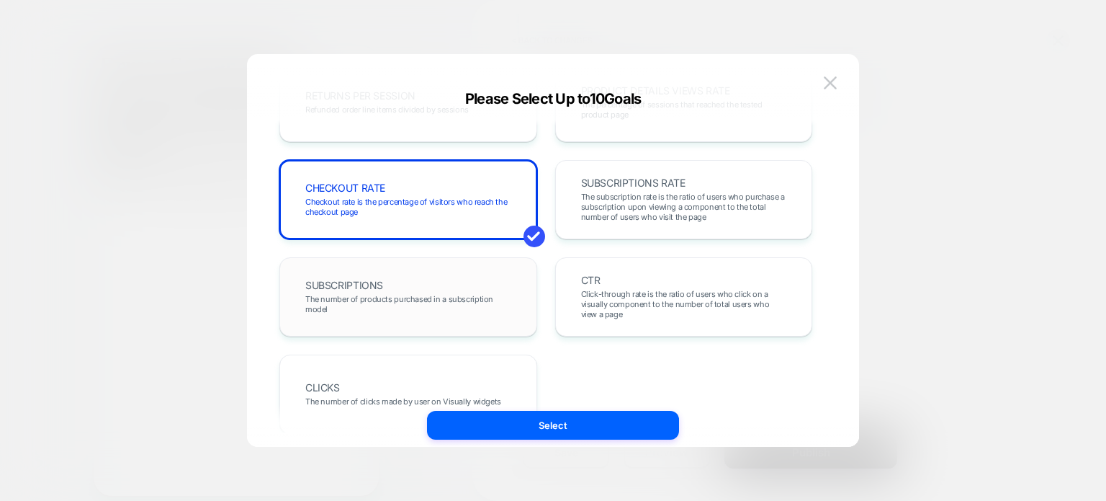
scroll to position [594, 0]
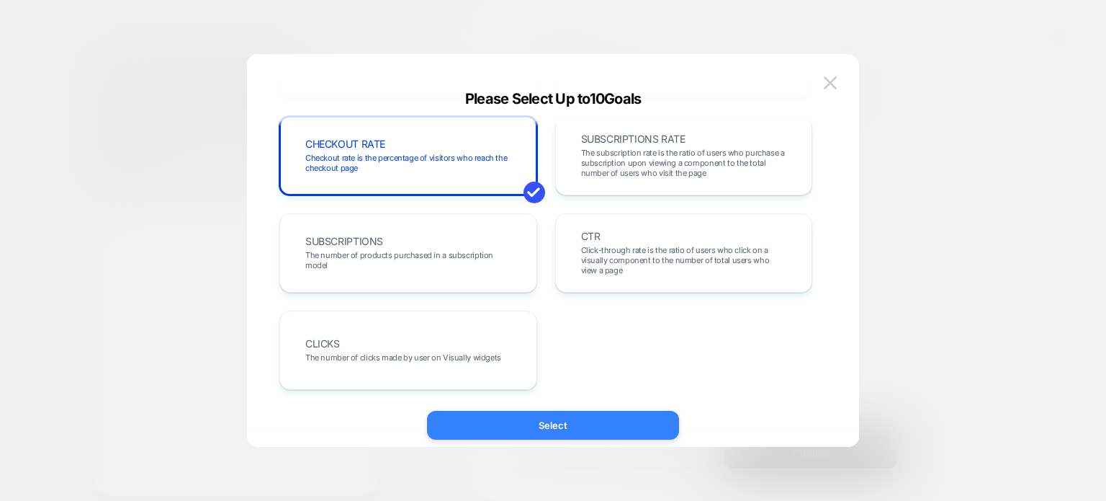
click at [565, 424] on button "Select" at bounding box center [553, 425] width 252 height 29
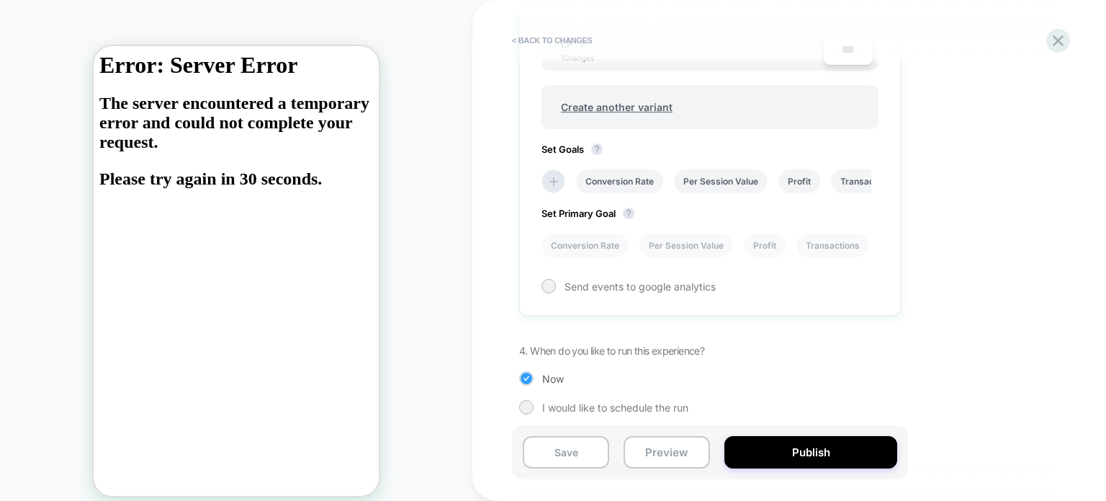
scroll to position [534, 0]
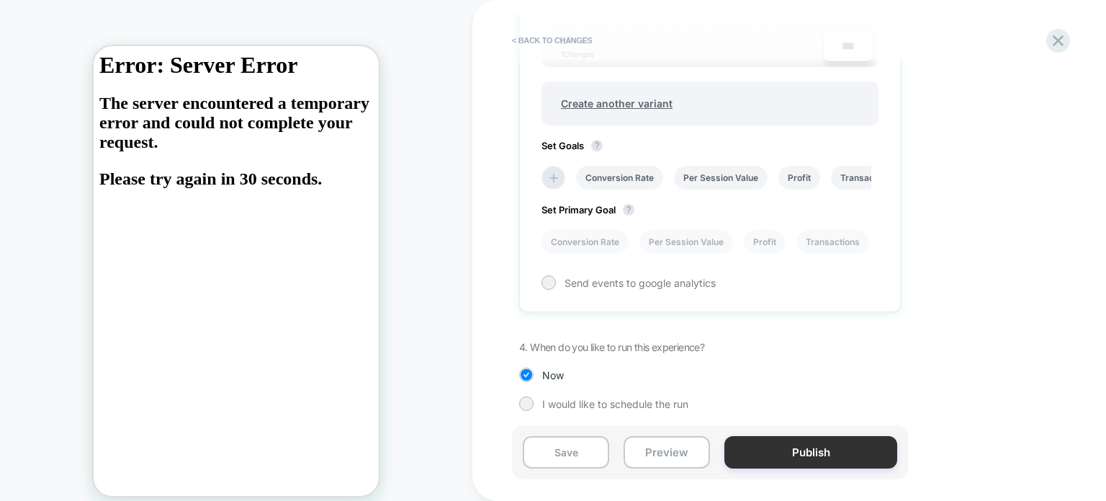
click at [792, 459] on button "Publish" at bounding box center [811, 452] width 173 height 32
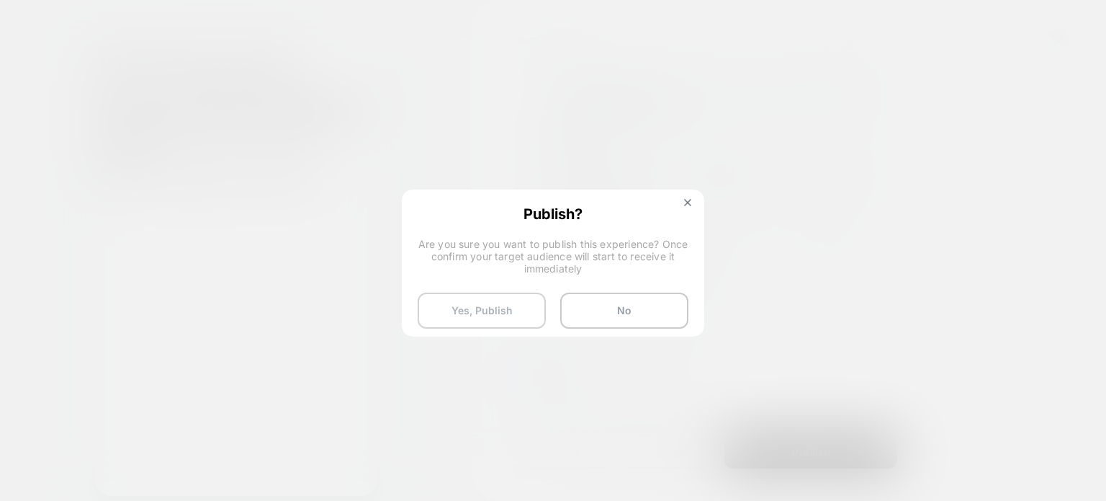
click at [474, 297] on button "Yes, Publish" at bounding box center [482, 310] width 128 height 36
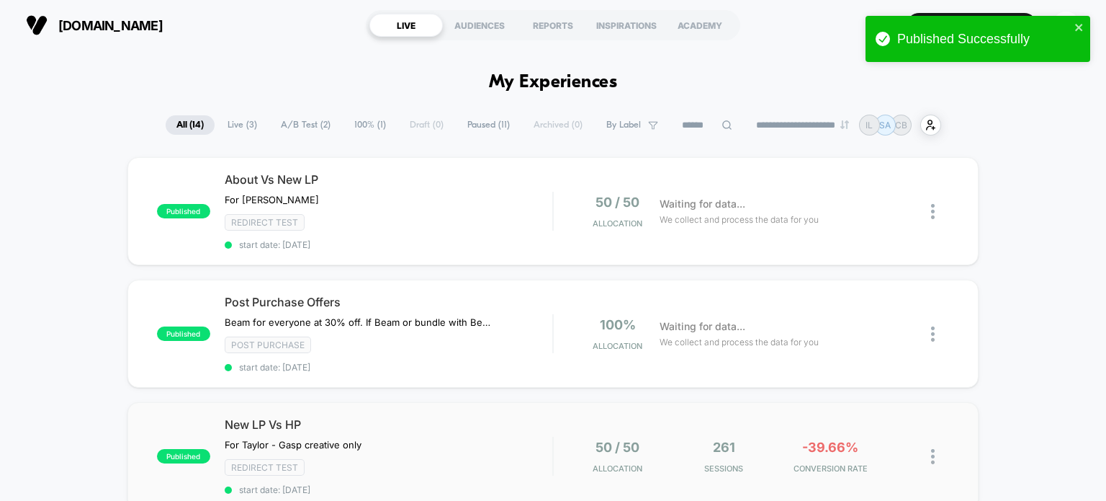
scroll to position [65, 0]
